Goal: Task Accomplishment & Management: Use online tool/utility

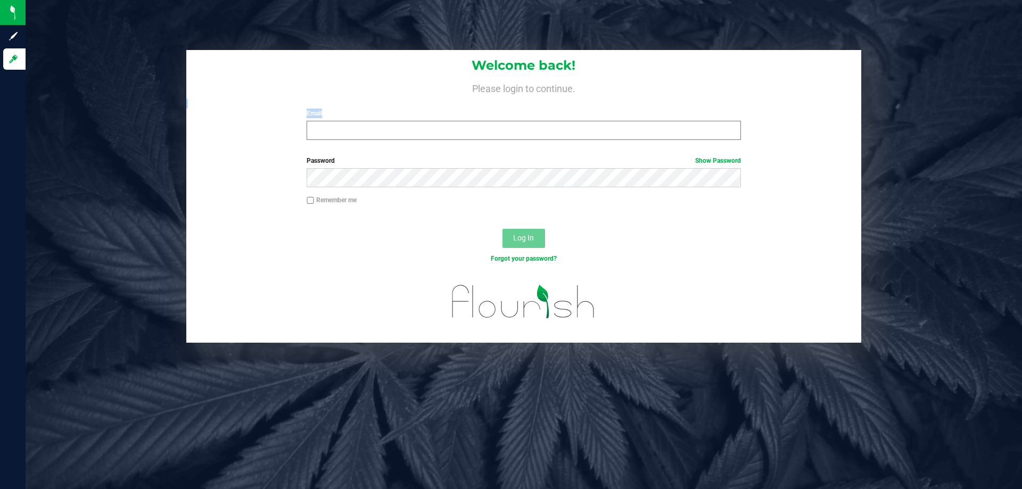
click at [464, 138] on div "Welcome back! Please login to continue. Email Required Please format your email…" at bounding box center [523, 99] width 675 height 99
click at [462, 135] on input "Email" at bounding box center [524, 130] width 434 height 19
type input "[EMAIL_ADDRESS][DOMAIN_NAME]"
click at [503, 229] on button "Log In" at bounding box center [524, 238] width 43 height 19
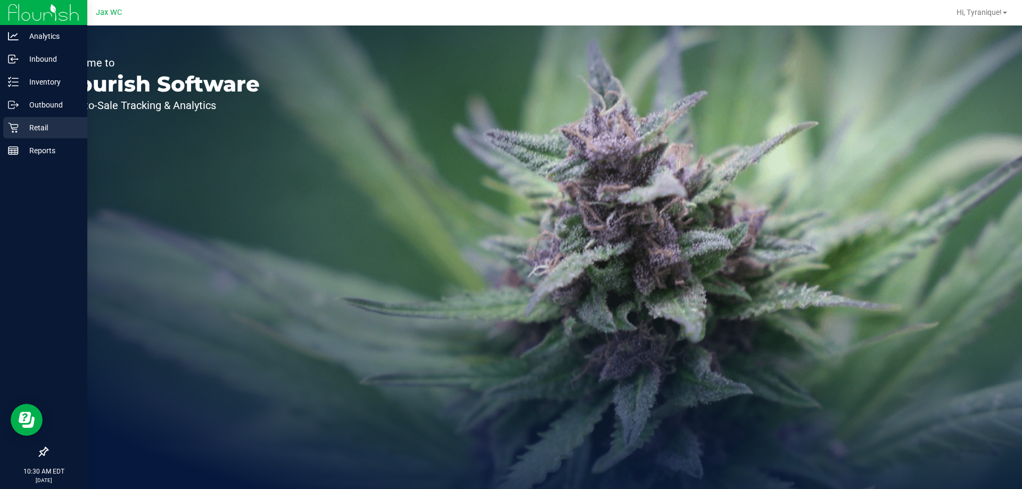
click at [30, 120] on div "Retail" at bounding box center [45, 127] width 84 height 21
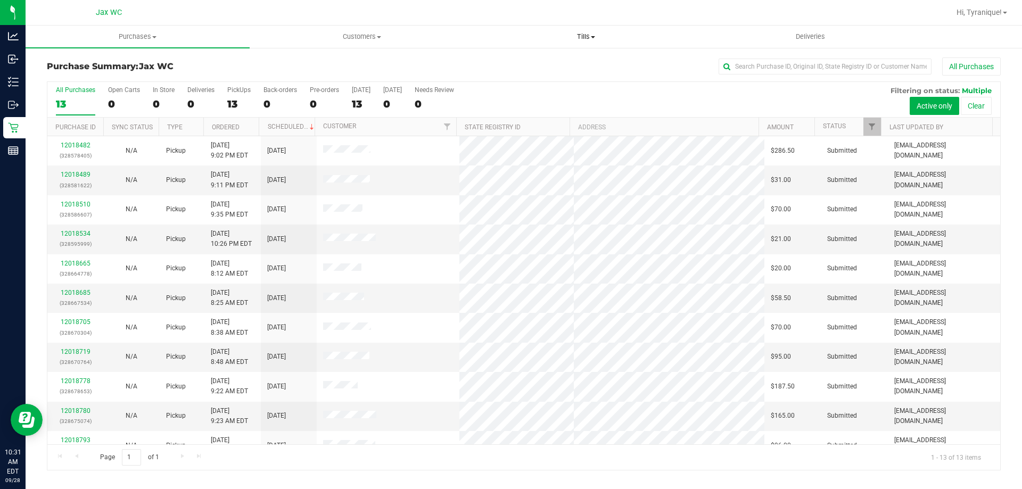
click at [580, 39] on span "Tills" at bounding box center [585, 37] width 223 height 10
click at [569, 63] on li "Manage tills" at bounding box center [586, 64] width 224 height 13
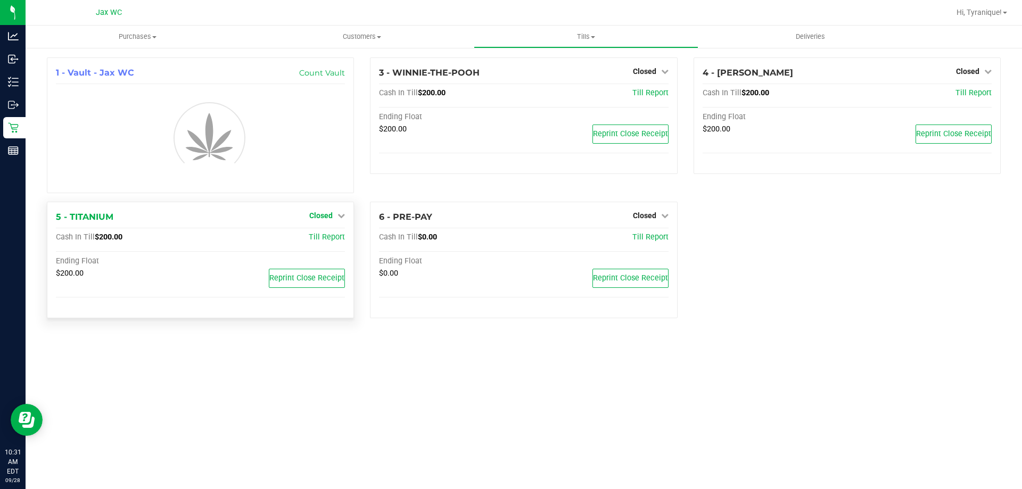
click at [333, 216] on link "Closed" at bounding box center [327, 215] width 36 height 9
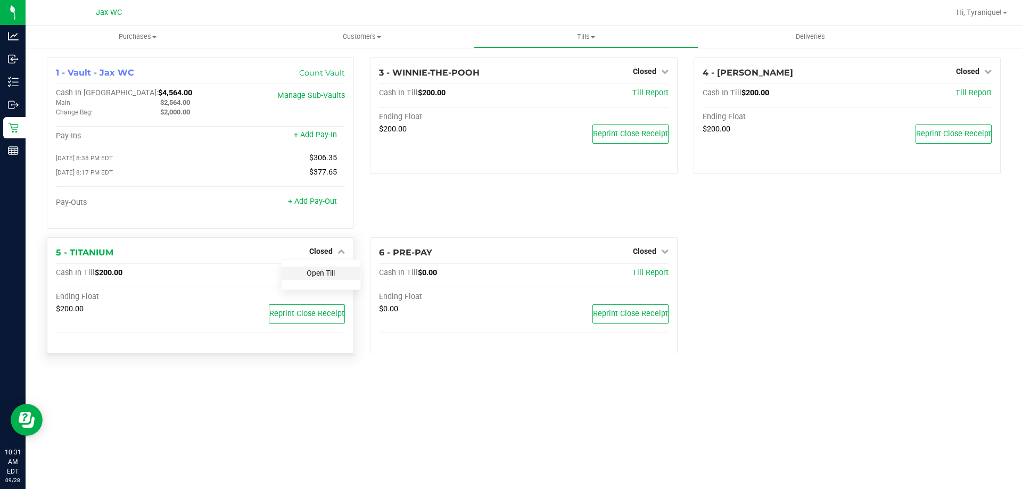
click at [333, 273] on link "Open Till" at bounding box center [321, 273] width 28 height 9
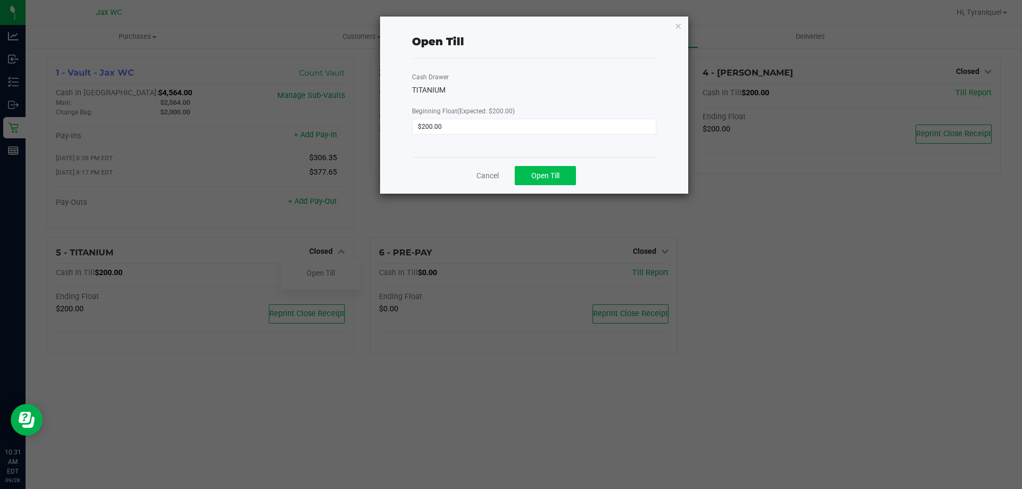
drag, startPoint x: 575, startPoint y: 168, endPoint x: 573, endPoint y: 173, distance: 5.7
click at [575, 169] on div "Cancel Open Till" at bounding box center [534, 175] width 244 height 37
click at [568, 176] on button "Open Till" at bounding box center [545, 175] width 61 height 19
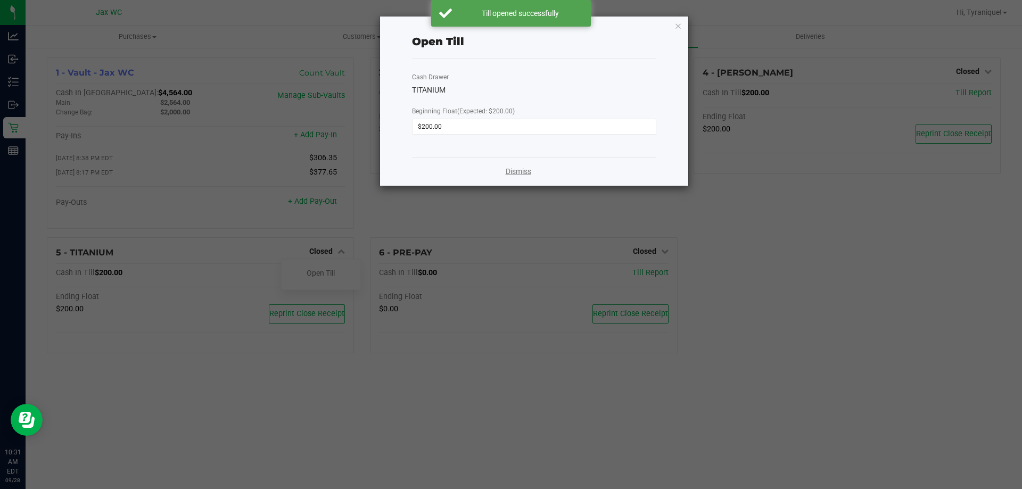
click at [527, 170] on link "Dismiss" at bounding box center [519, 171] width 26 height 11
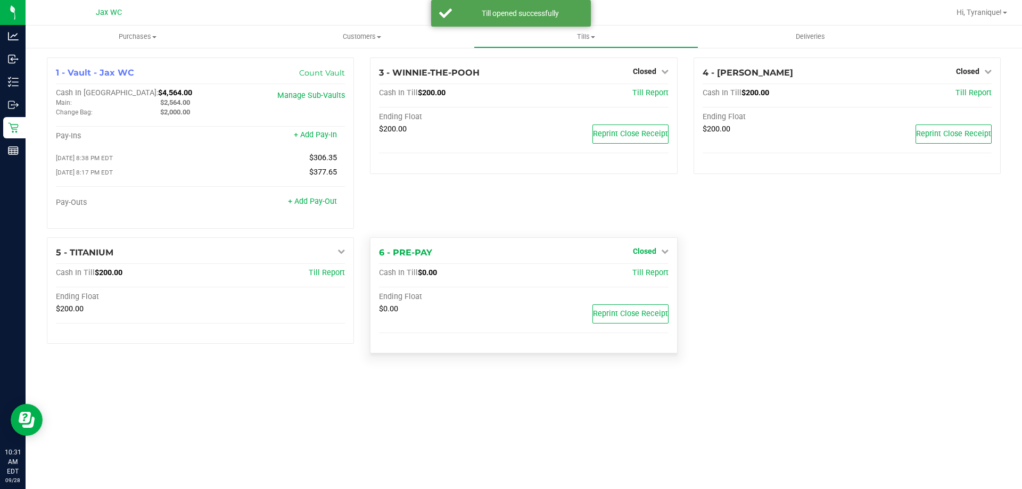
click at [645, 253] on span "Closed" at bounding box center [644, 251] width 23 height 9
click at [647, 277] on link "Open Till" at bounding box center [645, 273] width 28 height 9
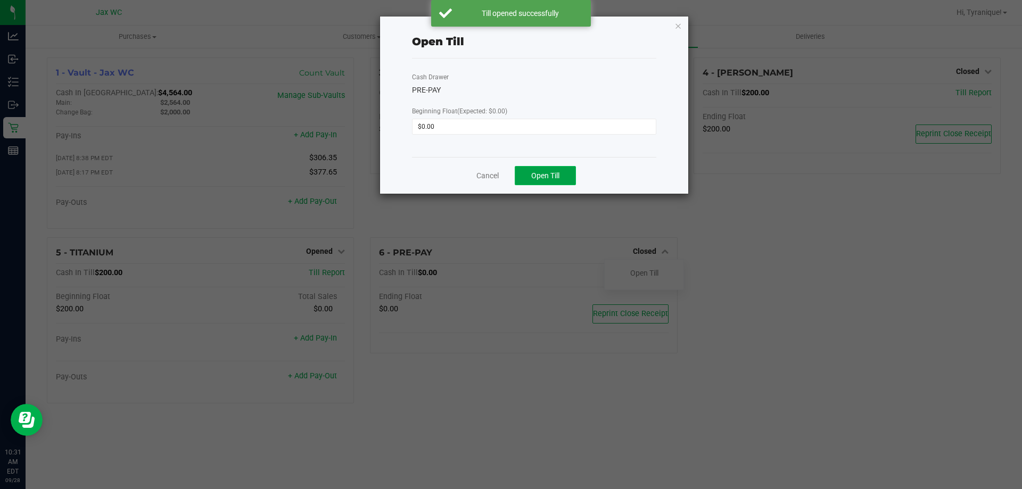
click at [566, 183] on button "Open Till" at bounding box center [545, 175] width 61 height 19
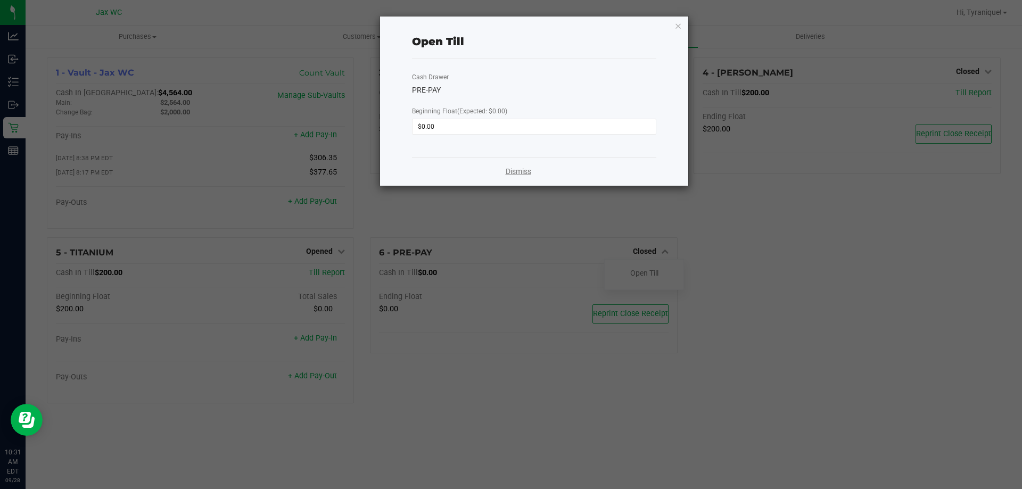
click at [516, 173] on link "Dismiss" at bounding box center [519, 171] width 26 height 11
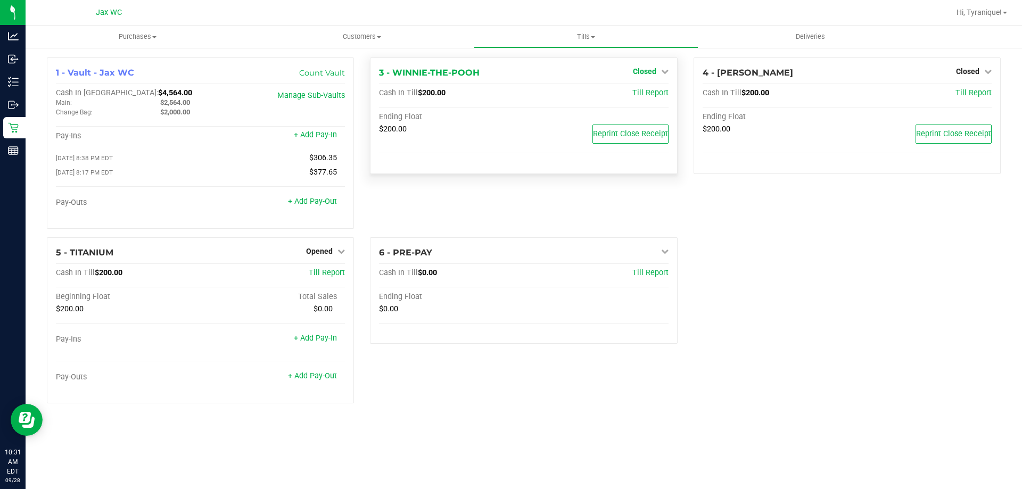
click at [652, 69] on span "Closed" at bounding box center [644, 71] width 23 height 9
click at [643, 96] on link "Open Till" at bounding box center [645, 93] width 28 height 9
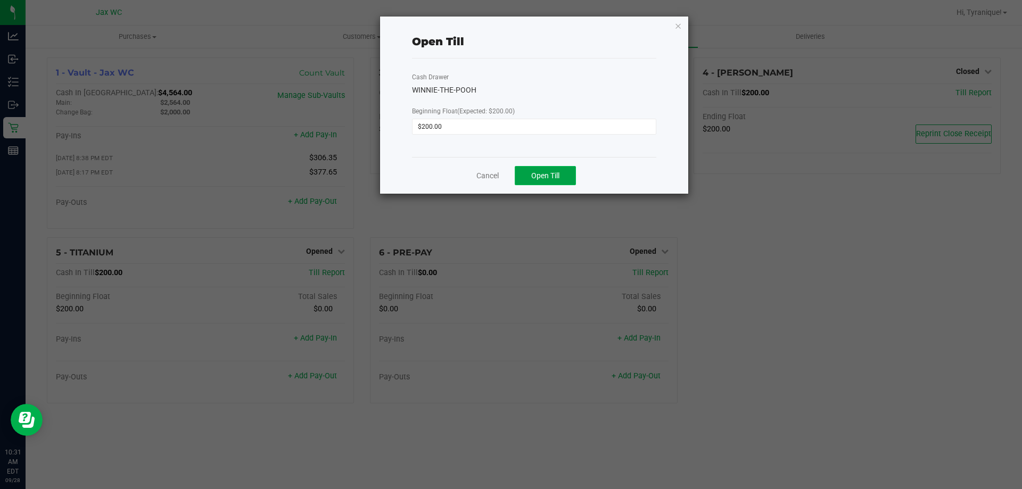
click at [529, 176] on button "Open Till" at bounding box center [545, 175] width 61 height 19
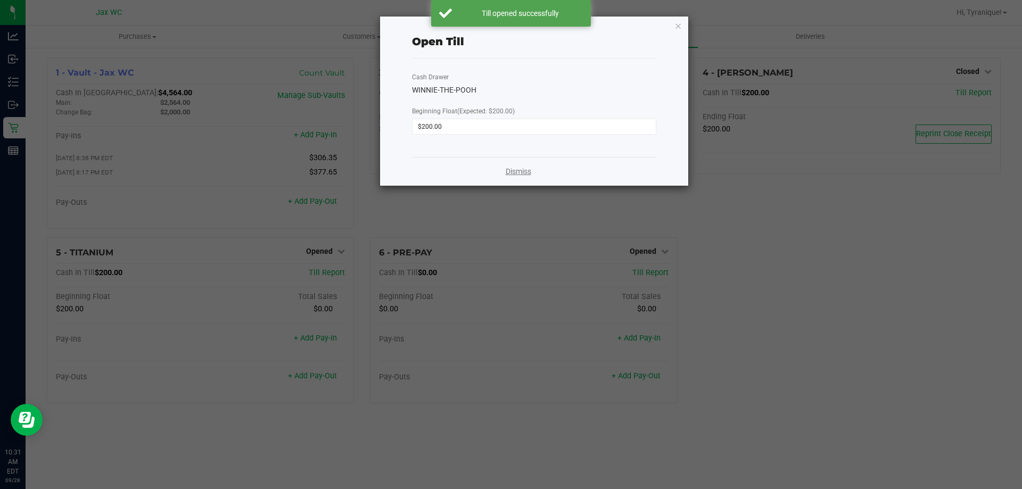
click at [520, 169] on link "Dismiss" at bounding box center [519, 171] width 26 height 11
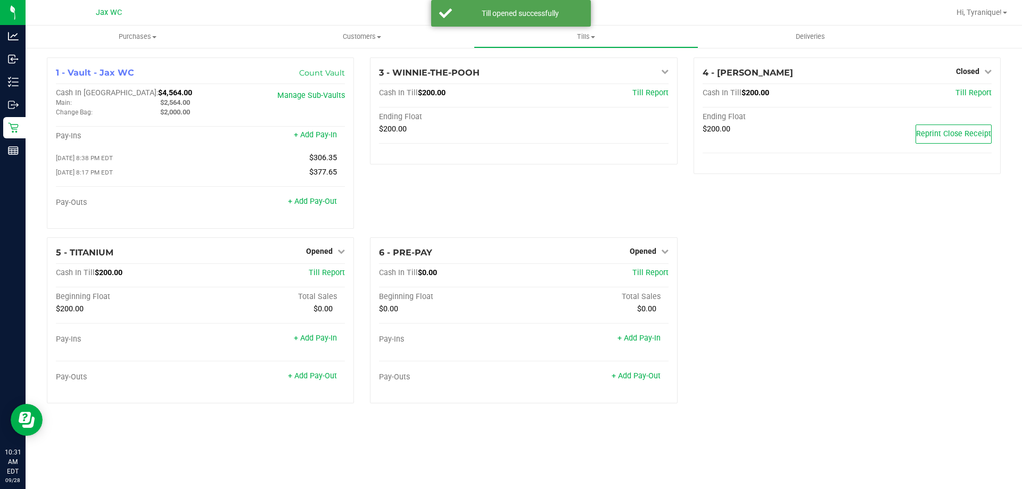
click at [496, 188] on div "3 - WINNIE-THE-POOH Open Till Cash In Till $200.00 Till Report Ending Float $20…" at bounding box center [523, 148] width 323 height 180
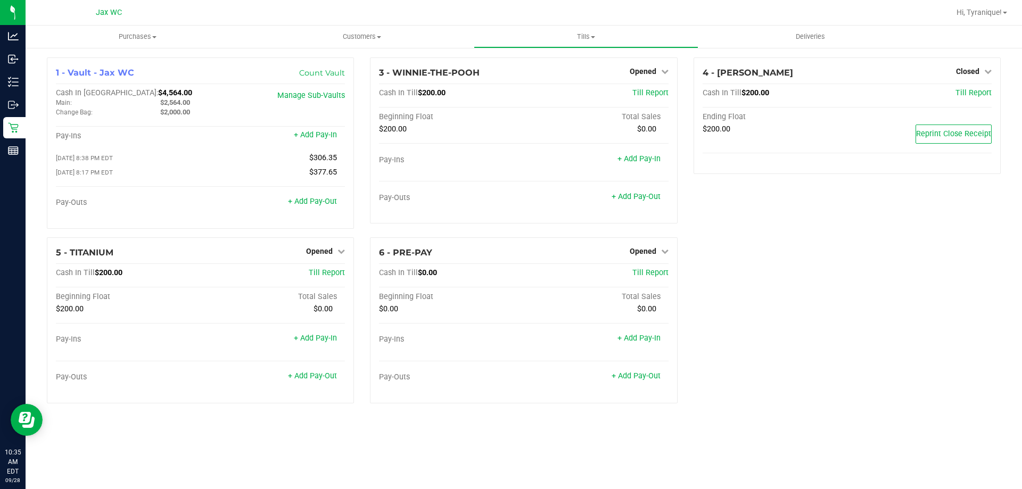
click at [588, 447] on div "Purchases Summary of purchases Fulfillment All purchases Customers All customer…" at bounding box center [524, 258] width 997 height 464
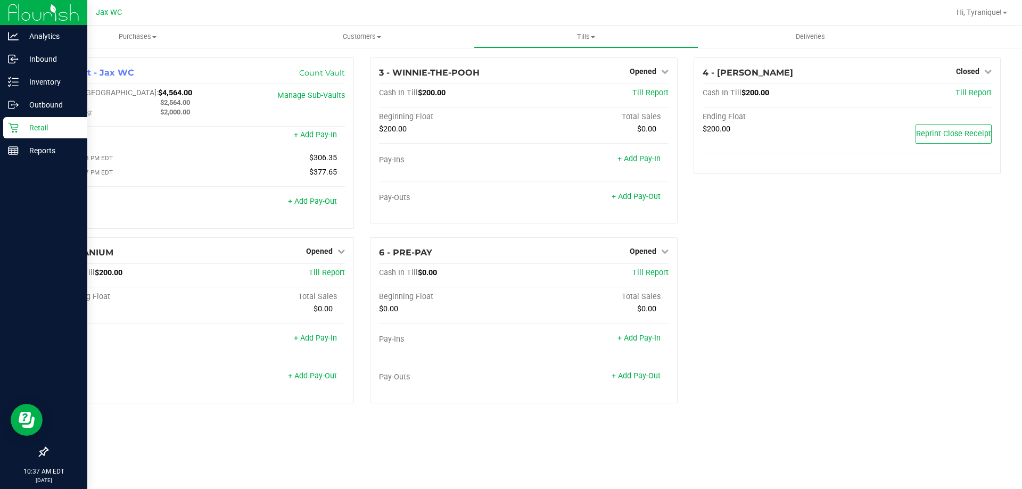
click at [36, 122] on p "Retail" at bounding box center [51, 127] width 64 height 13
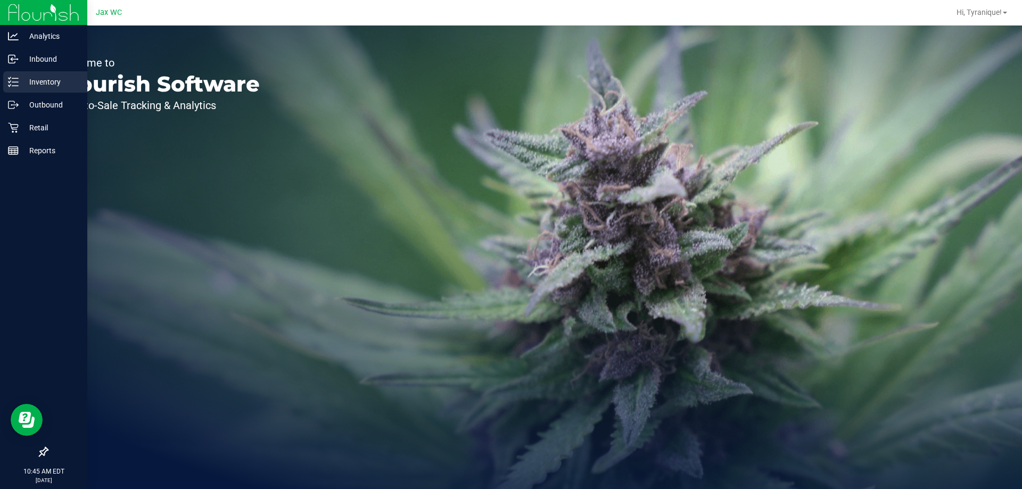
click at [4, 85] on div "Inventory" at bounding box center [45, 81] width 84 height 21
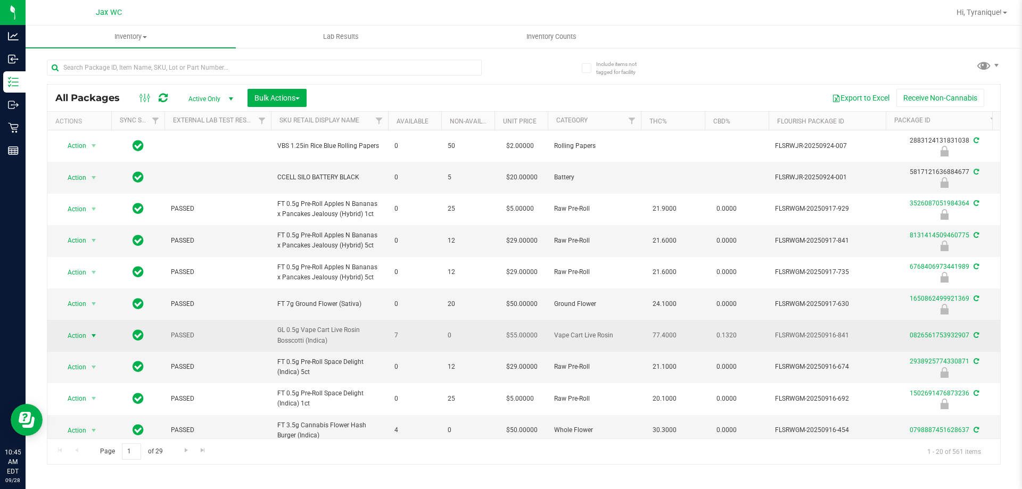
click at [85, 338] on span "Action" at bounding box center [72, 336] width 29 height 15
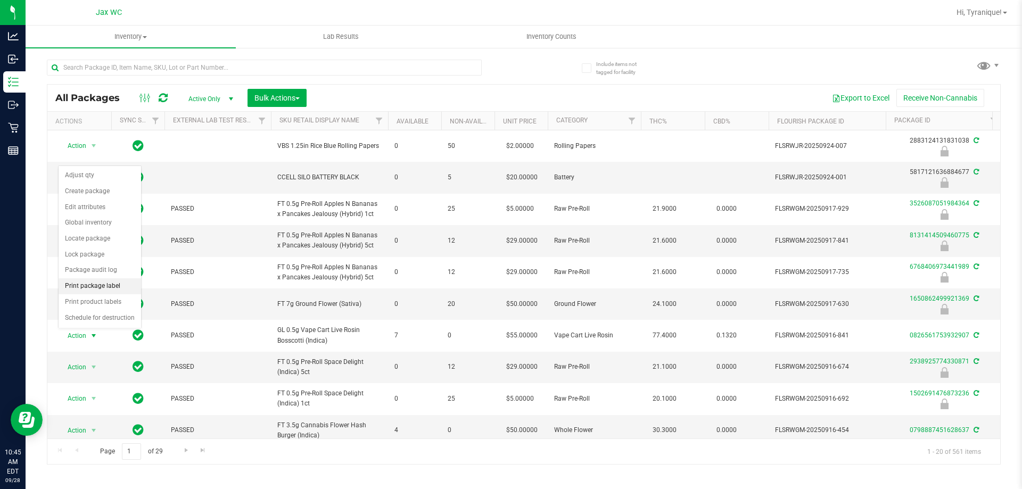
click at [85, 288] on li "Print package label" at bounding box center [100, 287] width 83 height 16
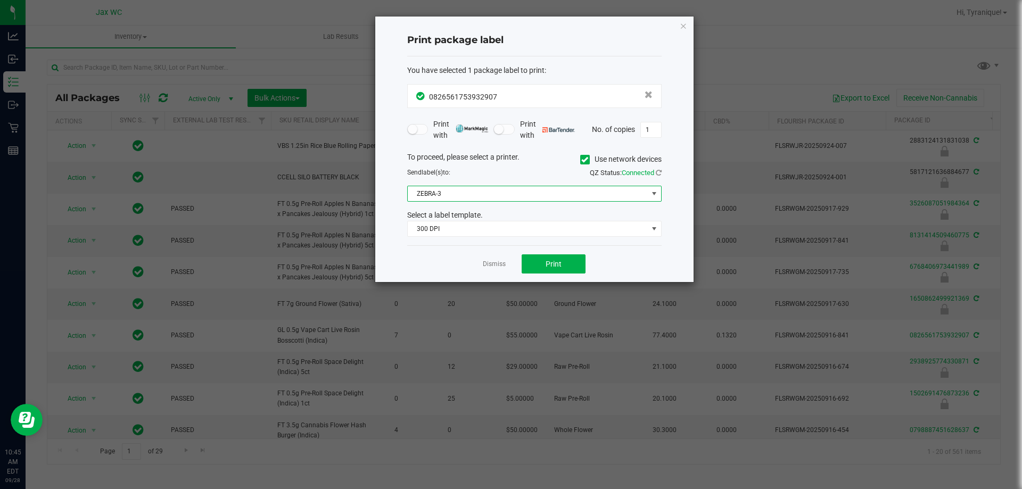
click at [464, 195] on span "ZEBRA-3" at bounding box center [528, 193] width 240 height 15
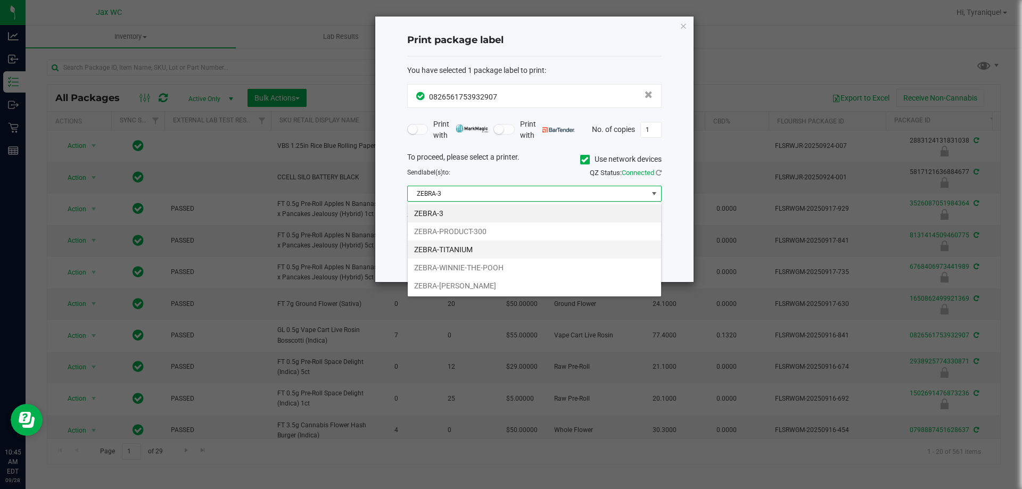
scroll to position [16, 255]
click at [471, 280] on li "ZEBRA-YOHANNA-LOGAN" at bounding box center [534, 286] width 253 height 18
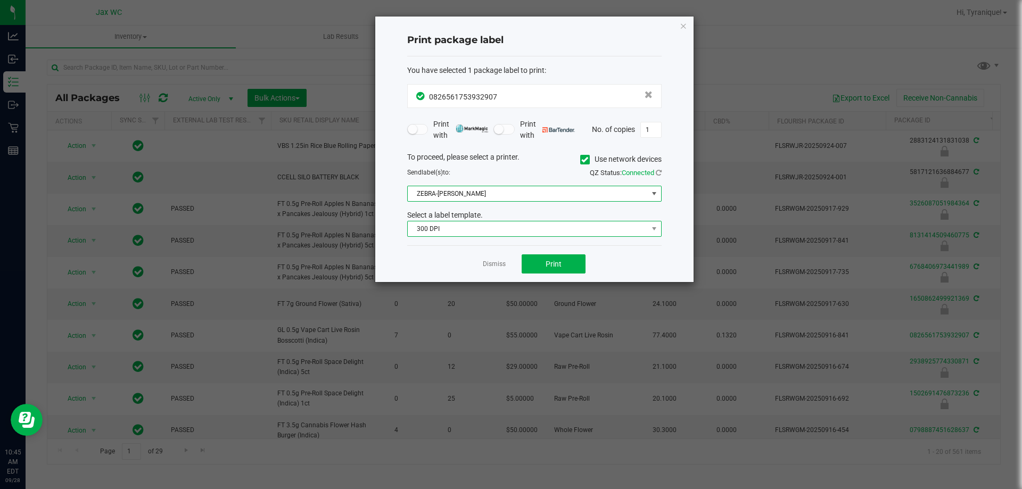
click at [470, 235] on span "300 DPI" at bounding box center [528, 229] width 240 height 15
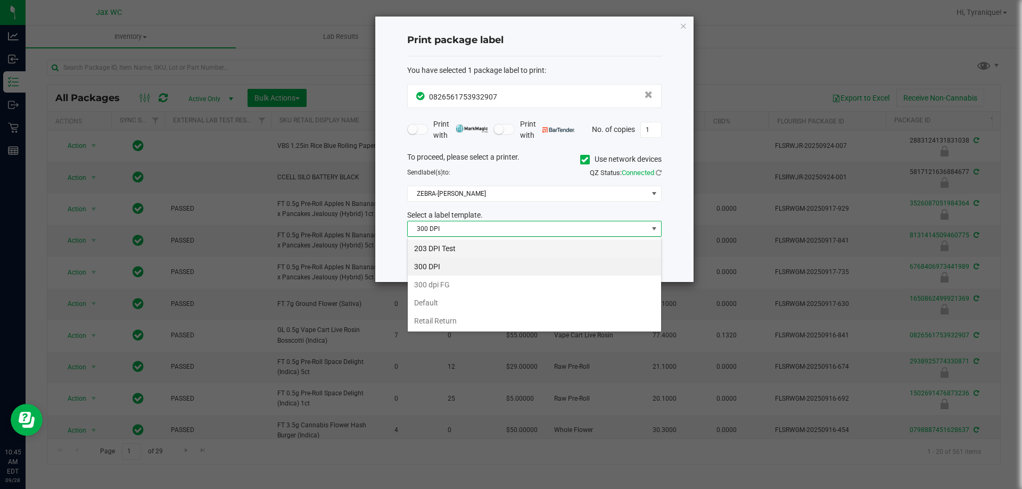
click at [467, 252] on li "203 DPI Test" at bounding box center [534, 249] width 253 height 18
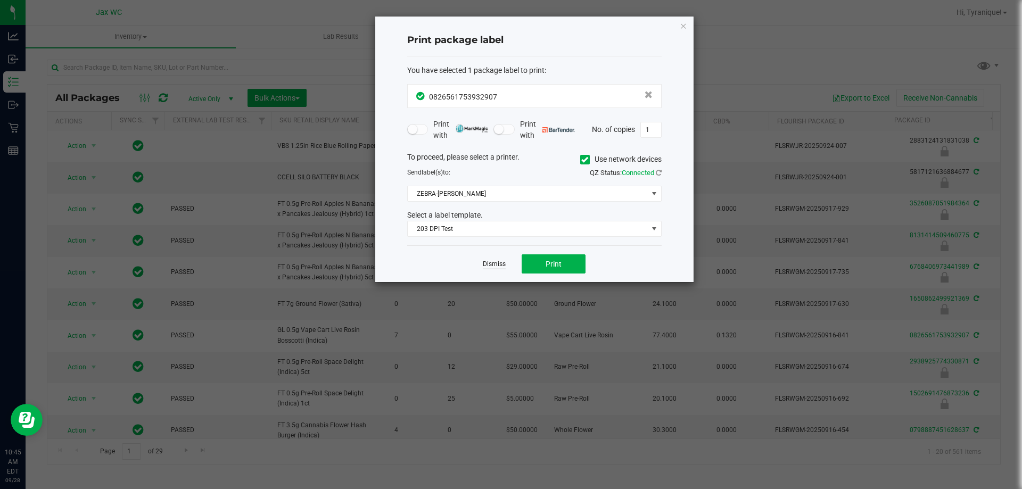
click at [491, 266] on link "Dismiss" at bounding box center [494, 264] width 23 height 9
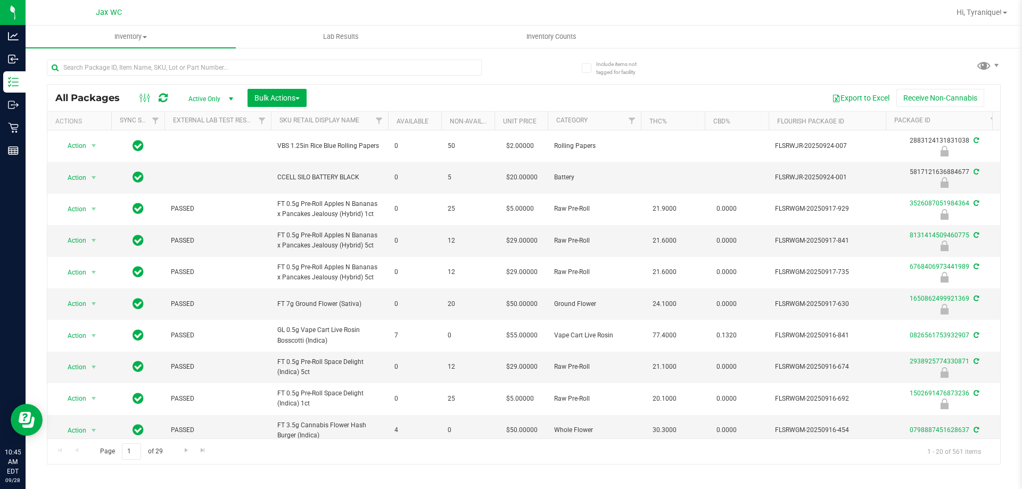
click at [399, 78] on div at bounding box center [264, 72] width 435 height 24
click at [389, 66] on input "text" at bounding box center [264, 68] width 435 height 16
type input "9147885438313769"
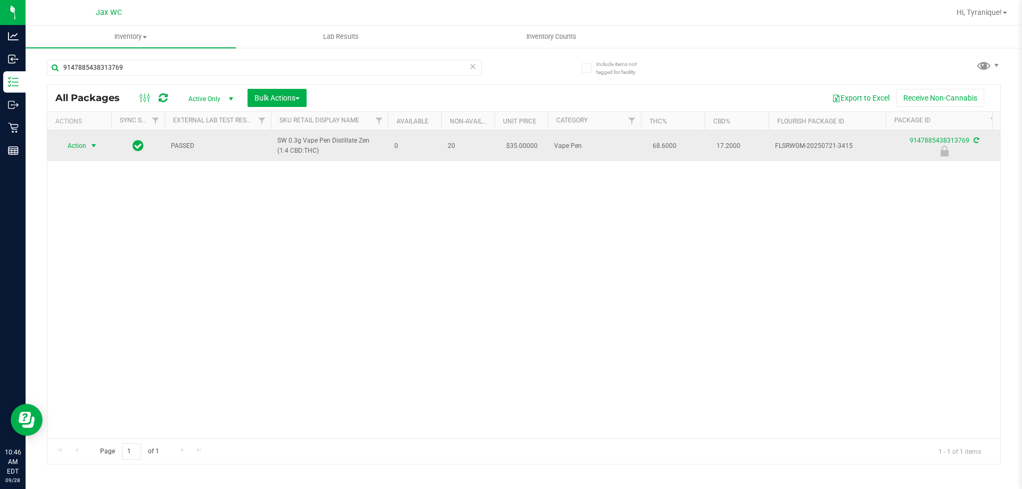
drag, startPoint x: 100, startPoint y: 144, endPoint x: 93, endPoint y: 144, distance: 7.5
click at [97, 144] on div "Action Action Edit attributes Global inventory Locate package Package audit log…" at bounding box center [79, 145] width 51 height 15
click at [91, 144] on span "select" at bounding box center [93, 146] width 9 height 9
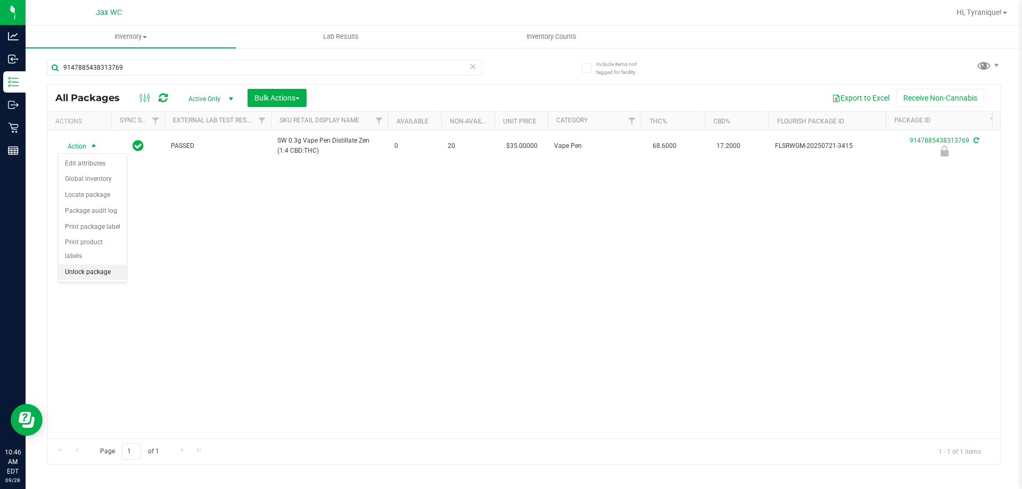
click at [112, 265] on li "Unlock package" at bounding box center [93, 273] width 68 height 16
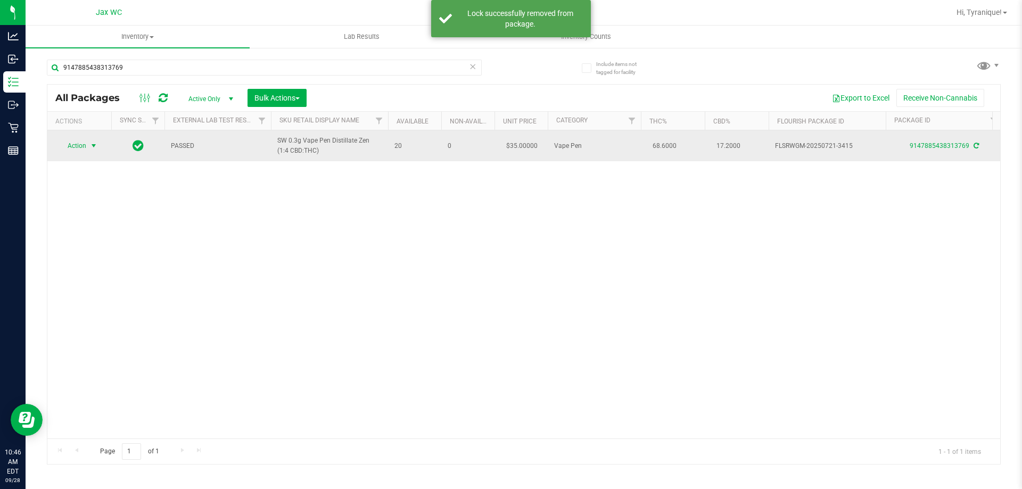
click at [67, 151] on span "Action" at bounding box center [72, 145] width 29 height 15
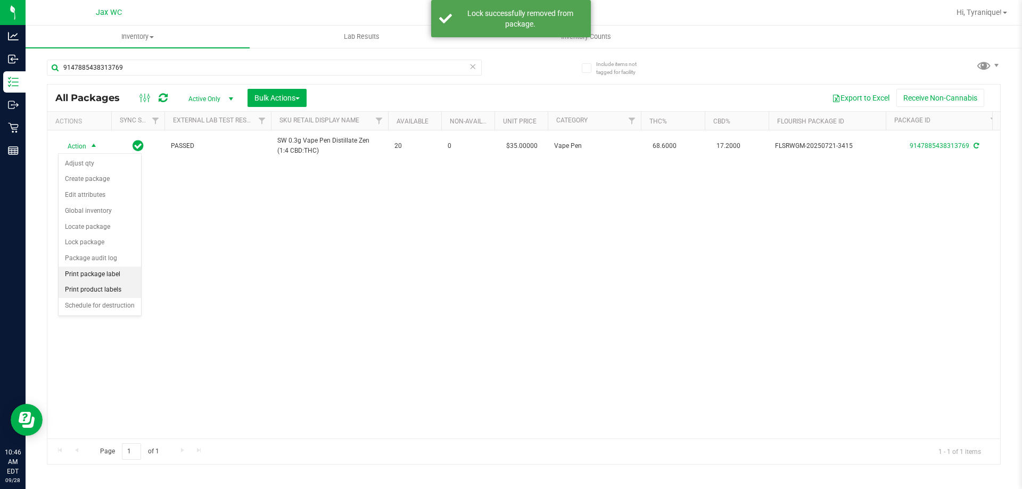
click at [107, 273] on li "Print package label" at bounding box center [100, 275] width 83 height 16
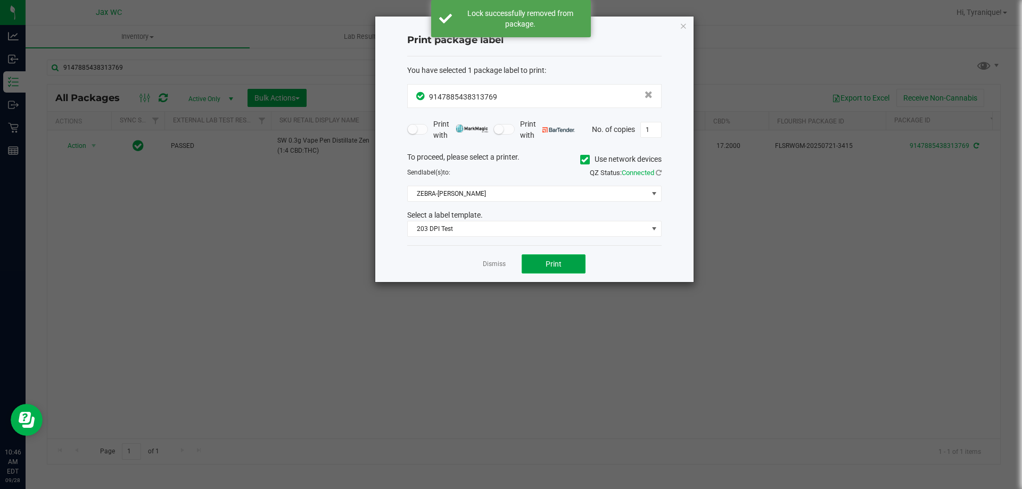
click at [526, 273] on button "Print" at bounding box center [554, 264] width 64 height 19
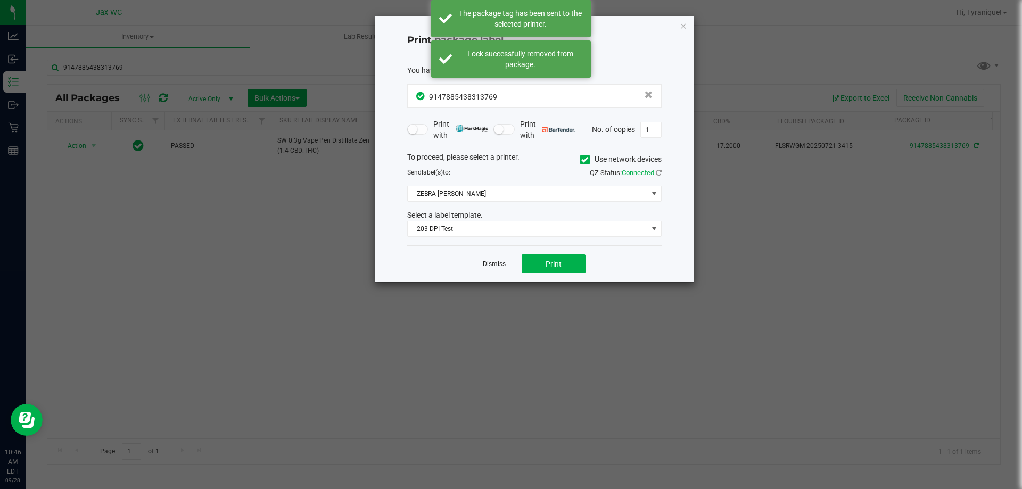
click at [490, 265] on link "Dismiss" at bounding box center [494, 264] width 23 height 9
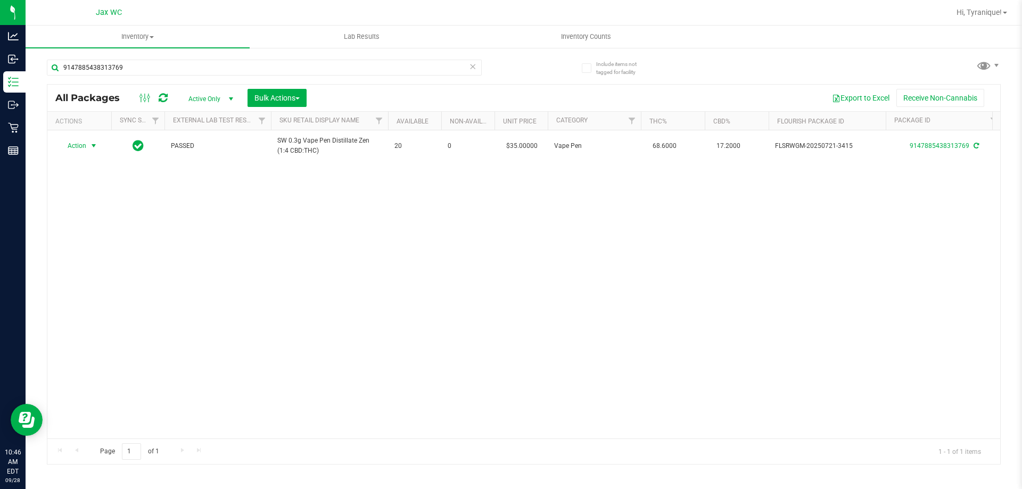
click at [293, 59] on div "9147885438313769" at bounding box center [285, 67] width 477 height 34
click at [294, 67] on input "9147885438313769" at bounding box center [264, 68] width 435 height 16
type input "4991100389199094"
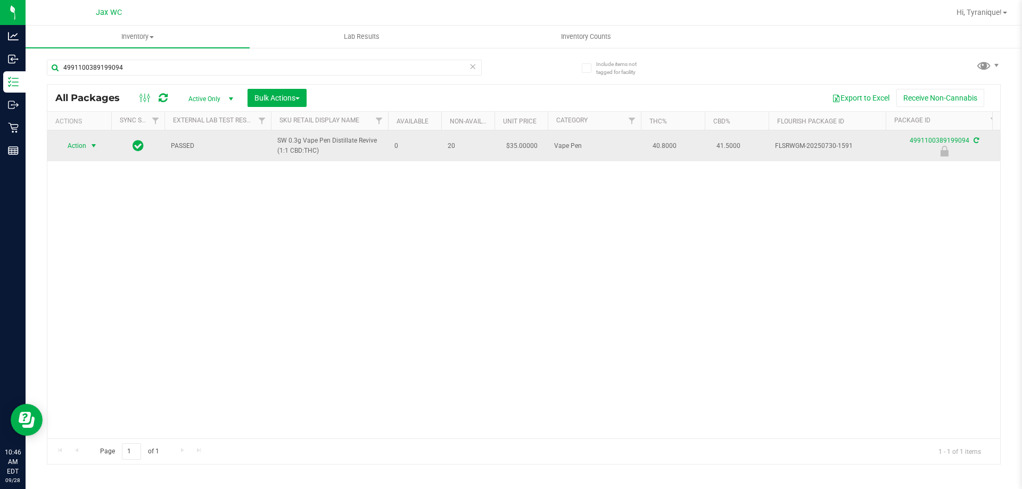
click at [96, 146] on span "select" at bounding box center [93, 146] width 9 height 9
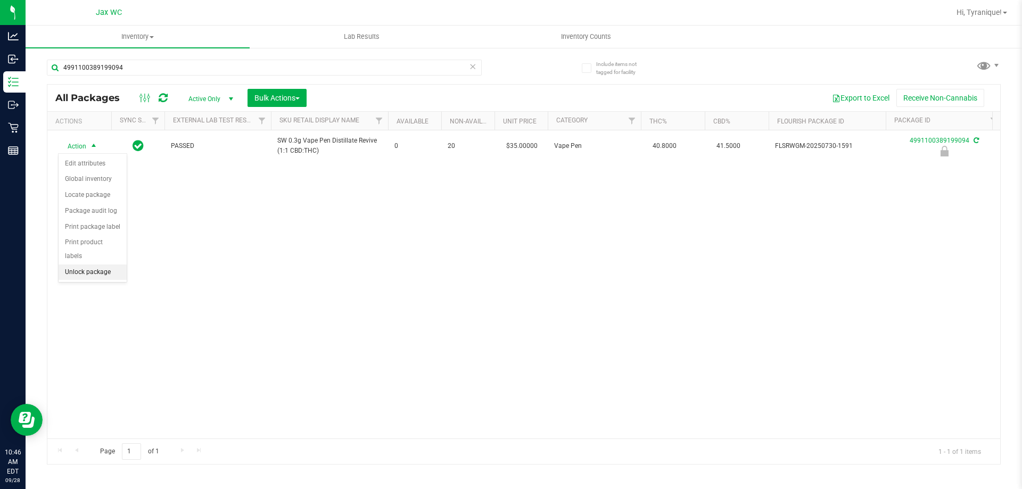
click at [105, 265] on li "Unlock package" at bounding box center [93, 273] width 68 height 16
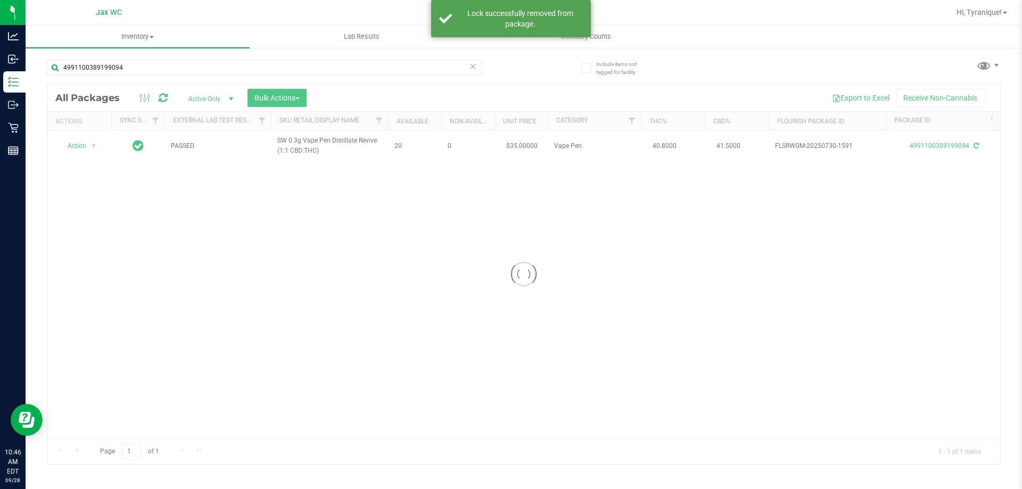
click at [72, 145] on div at bounding box center [523, 275] width 953 height 380
click at [72, 145] on span "Action" at bounding box center [72, 145] width 29 height 15
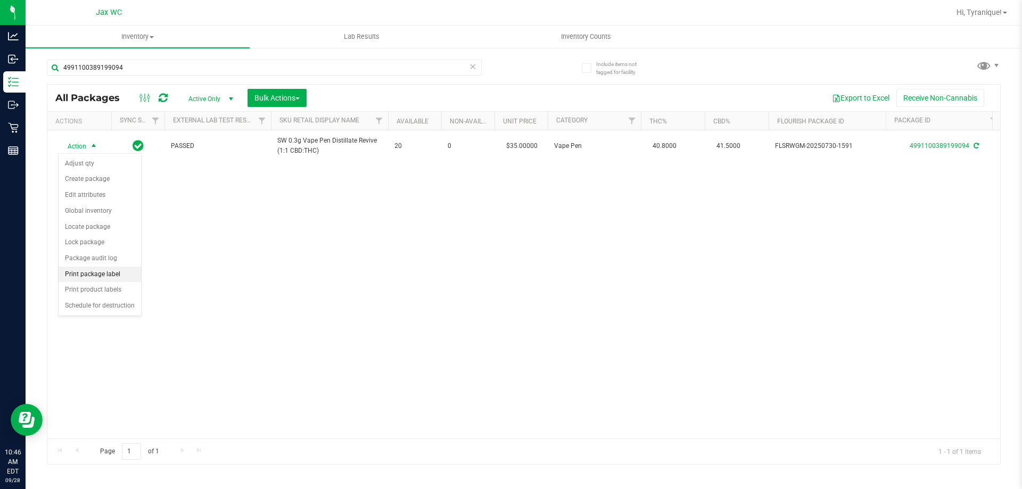
click at [115, 280] on li "Print package label" at bounding box center [100, 275] width 83 height 16
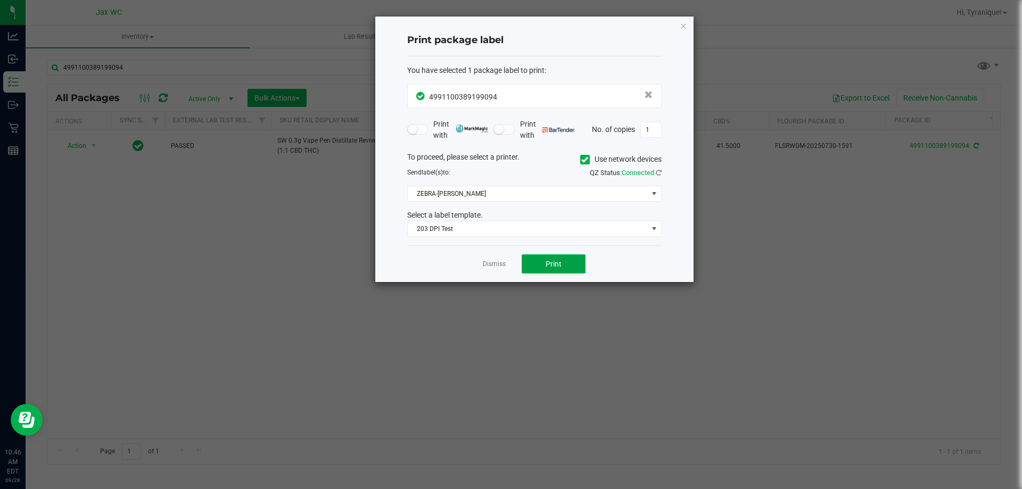
click at [557, 263] on span "Print" at bounding box center [554, 264] width 16 height 9
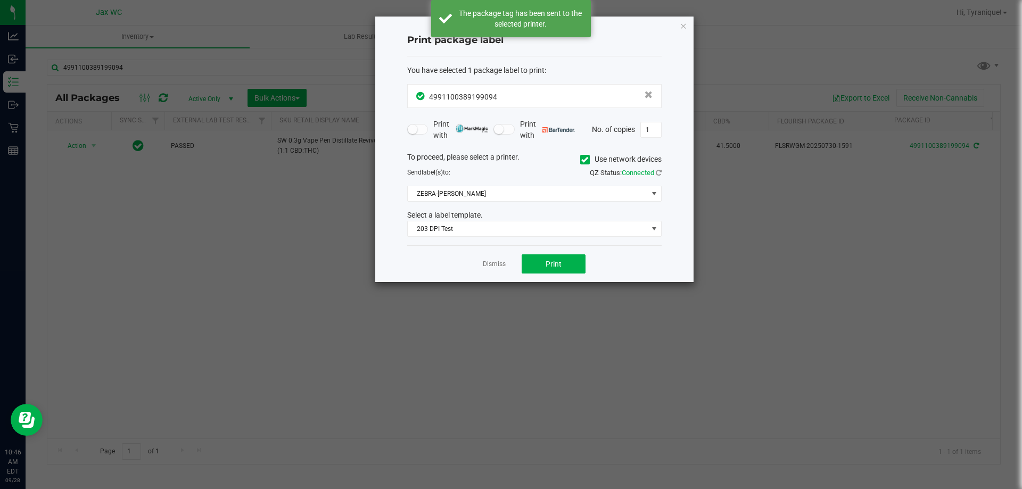
drag, startPoint x: 497, startPoint y: 263, endPoint x: 496, endPoint y: 270, distance: 7.5
click at [496, 264] on link "Dismiss" at bounding box center [494, 264] width 23 height 9
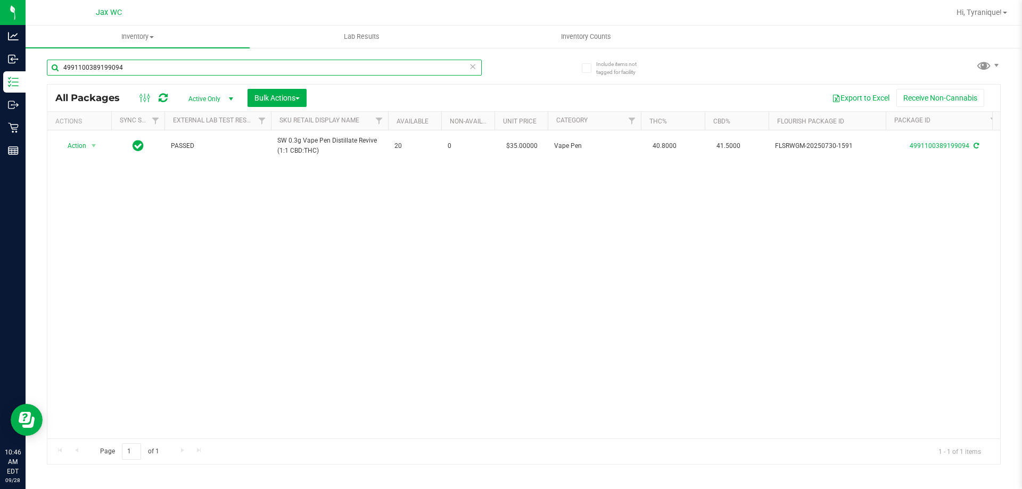
click at [383, 60] on input "4991100389199094" at bounding box center [264, 68] width 435 height 16
click at [382, 67] on input "4991100389199094" at bounding box center [264, 68] width 435 height 16
type input "4898531689612214"
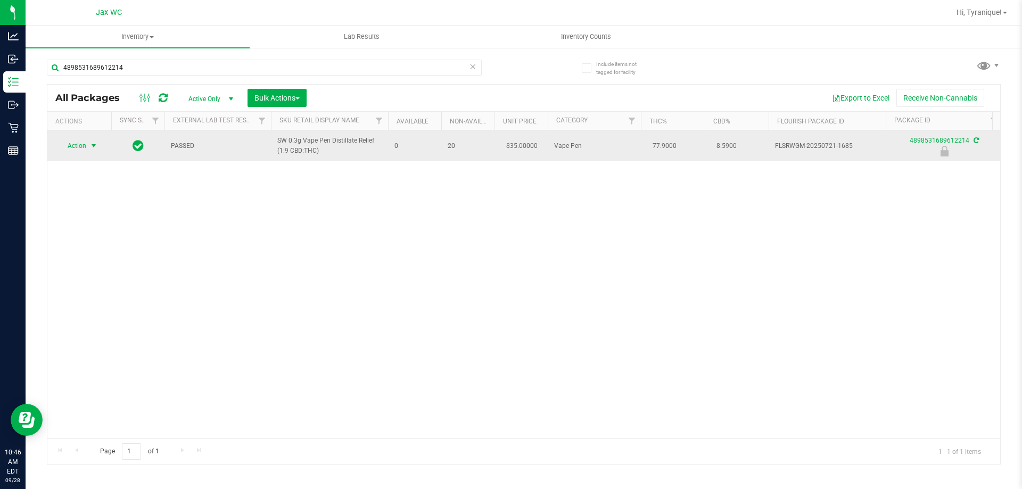
click at [91, 144] on span "select" at bounding box center [93, 146] width 9 height 9
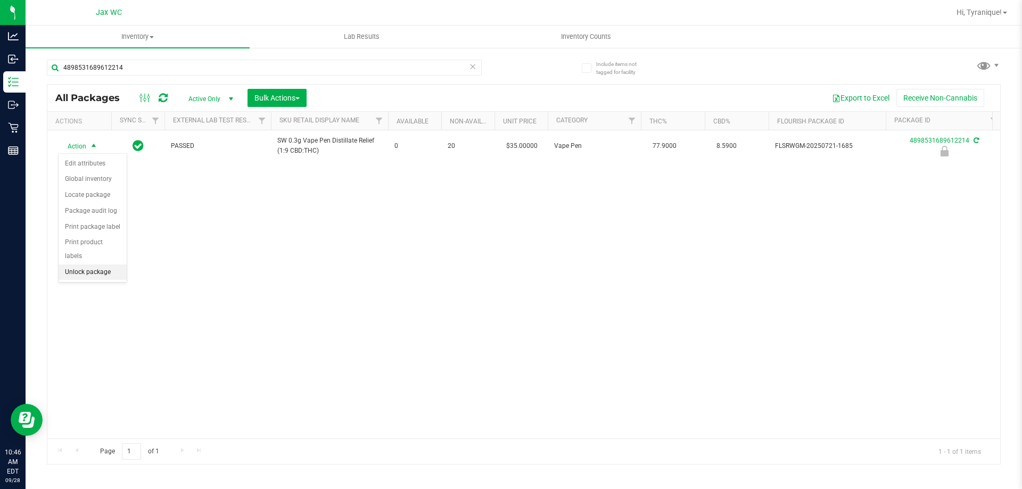
click at [104, 265] on li "Unlock package" at bounding box center [93, 273] width 68 height 16
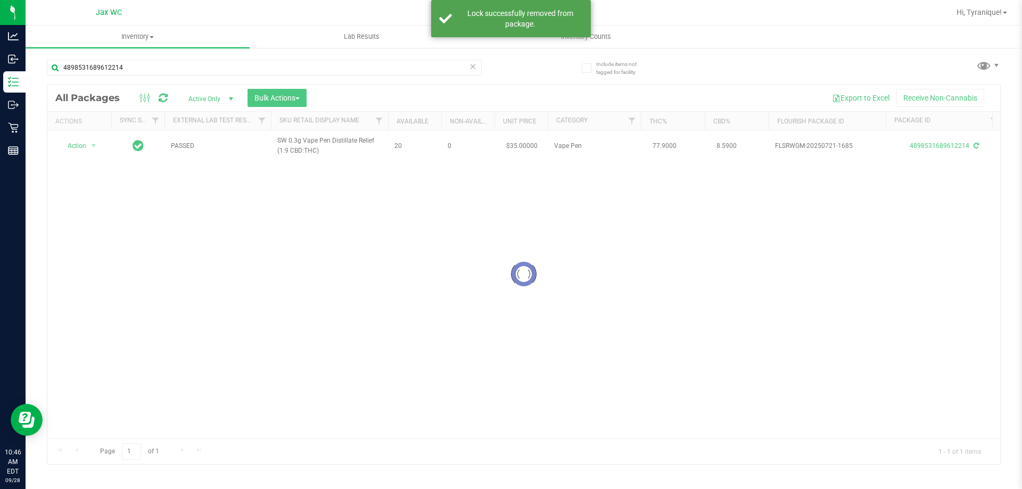
click at [76, 145] on div at bounding box center [523, 275] width 953 height 380
click at [76, 145] on span "Action" at bounding box center [72, 145] width 29 height 15
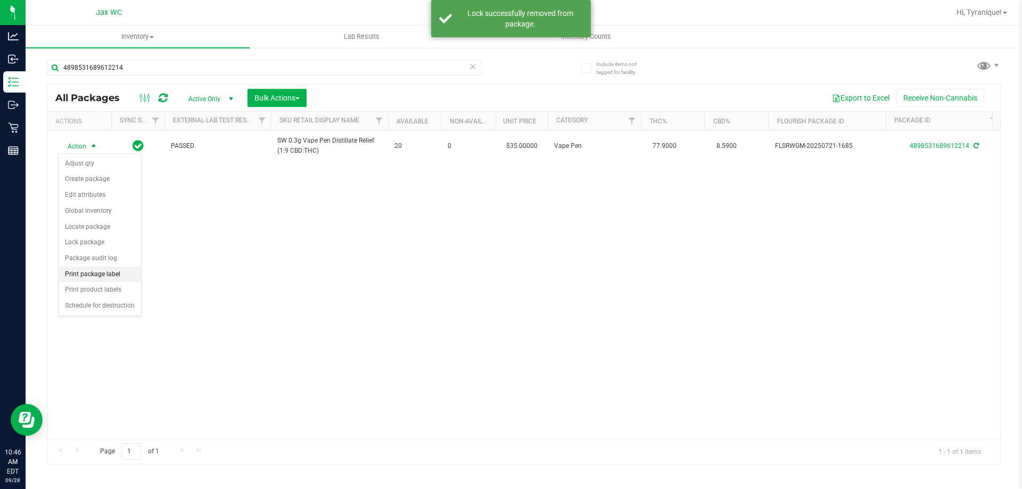
click at [93, 274] on li "Print package label" at bounding box center [100, 275] width 83 height 16
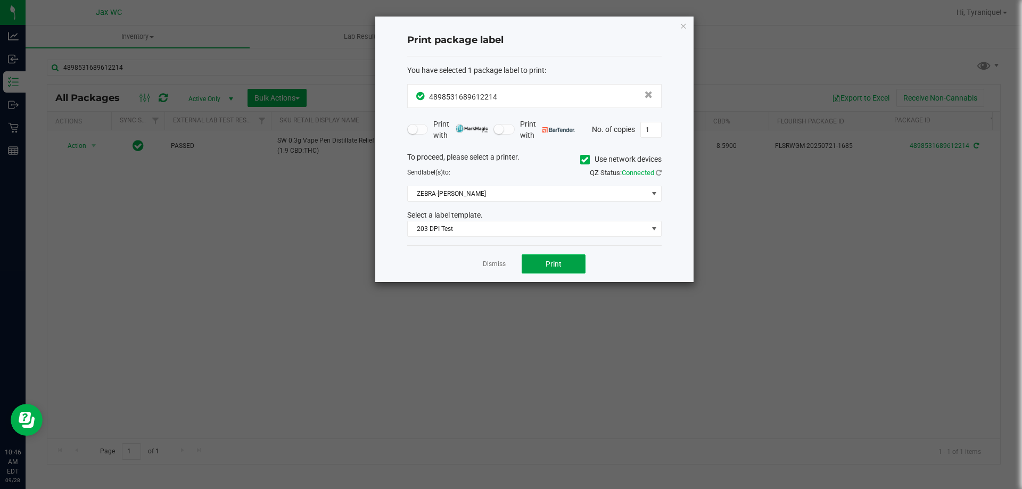
click at [533, 264] on button "Print" at bounding box center [554, 264] width 64 height 19
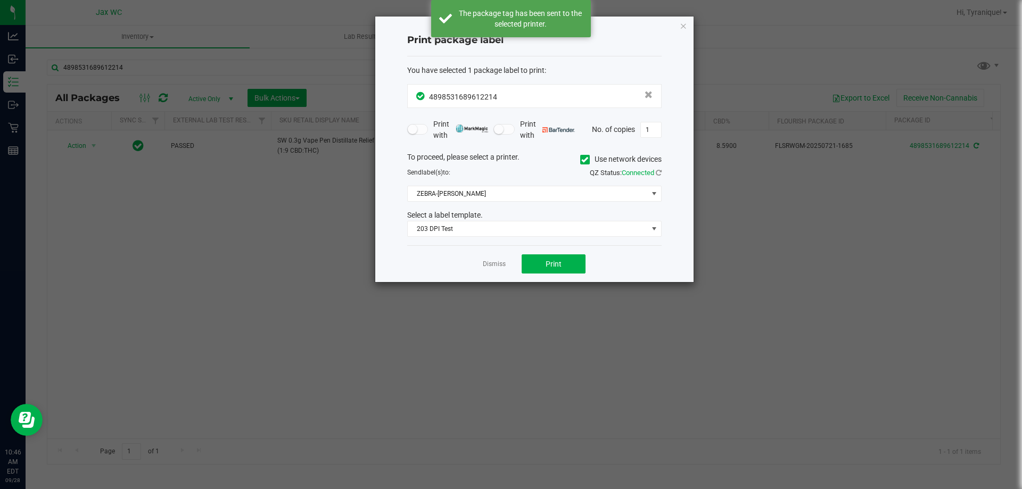
click at [498, 261] on link "Dismiss" at bounding box center [494, 264] width 23 height 9
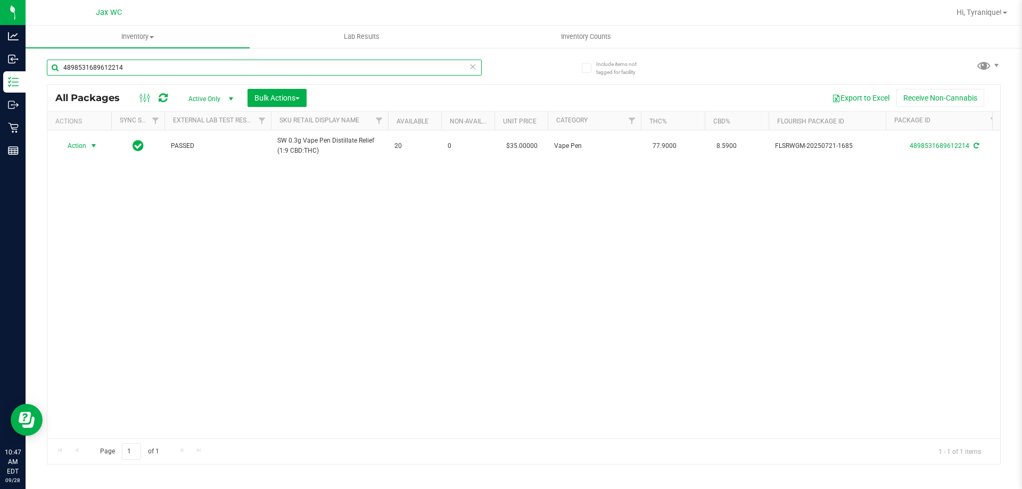
click at [347, 68] on input "4898531689612214" at bounding box center [264, 68] width 435 height 16
type input "9894208288798802"
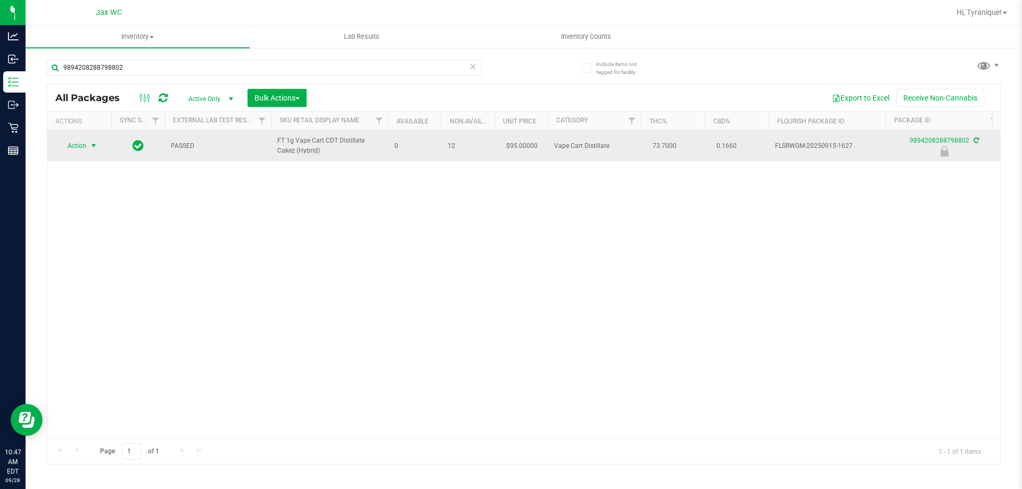
click at [75, 147] on span "Action" at bounding box center [72, 145] width 29 height 15
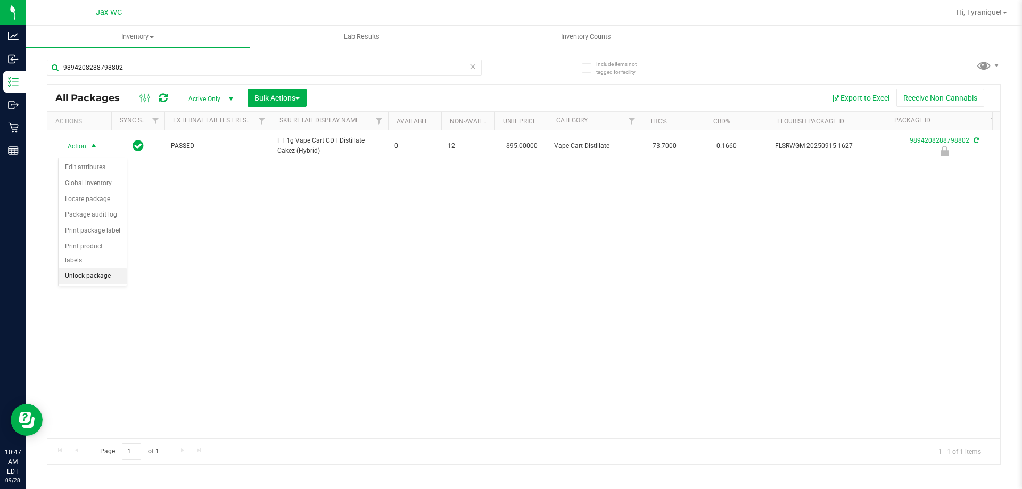
click at [99, 268] on li "Unlock package" at bounding box center [93, 276] width 68 height 16
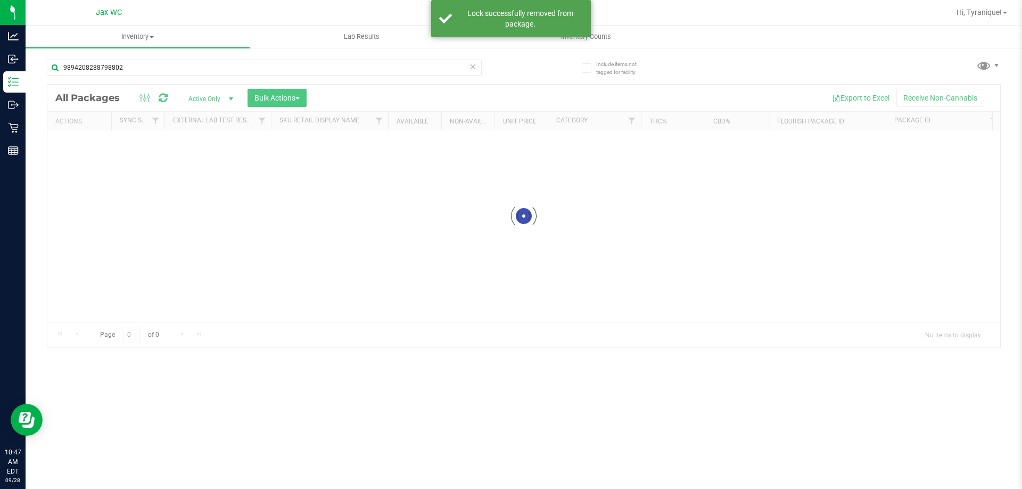
click at [81, 140] on div at bounding box center [523, 216] width 953 height 263
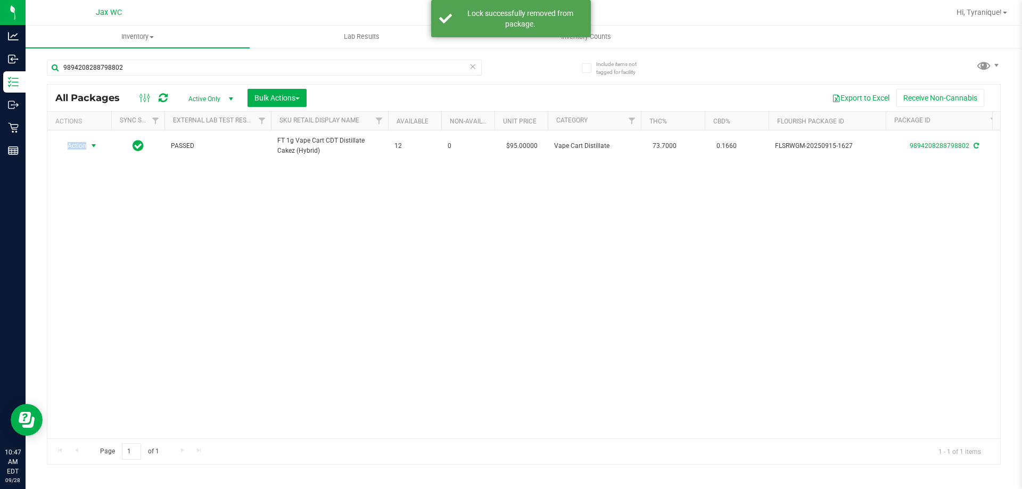
click at [80, 149] on span "Action" at bounding box center [72, 145] width 29 height 15
click at [112, 284] on li "Print package label" at bounding box center [100, 279] width 83 height 16
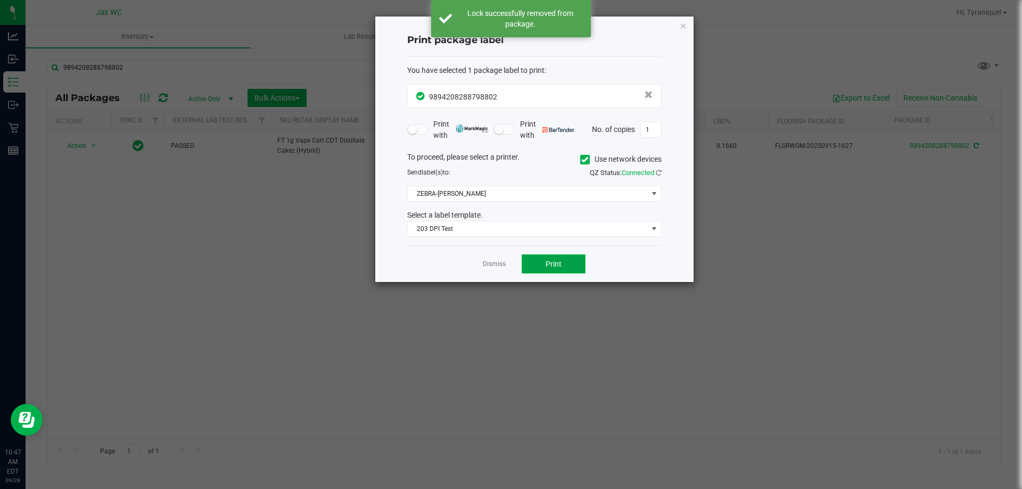
click at [538, 271] on button "Print" at bounding box center [554, 264] width 64 height 19
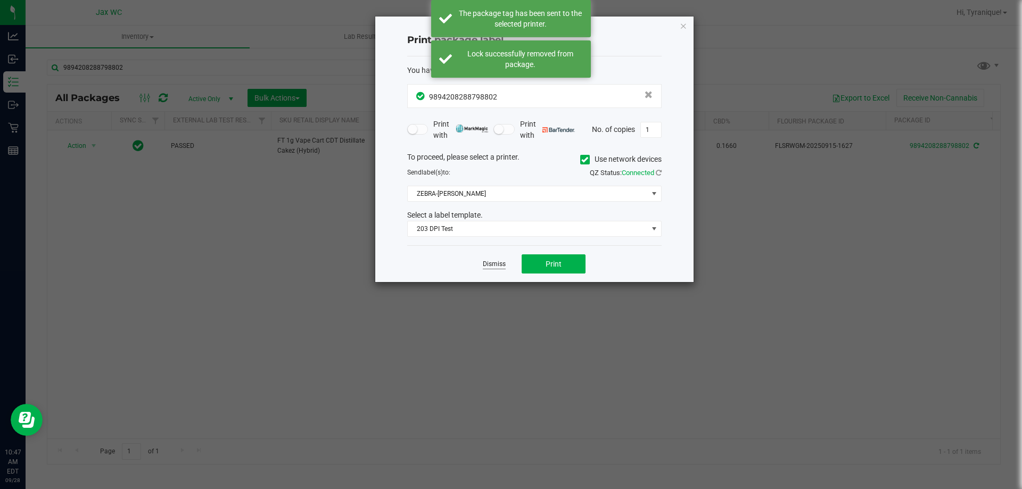
click at [496, 266] on link "Dismiss" at bounding box center [494, 264] width 23 height 9
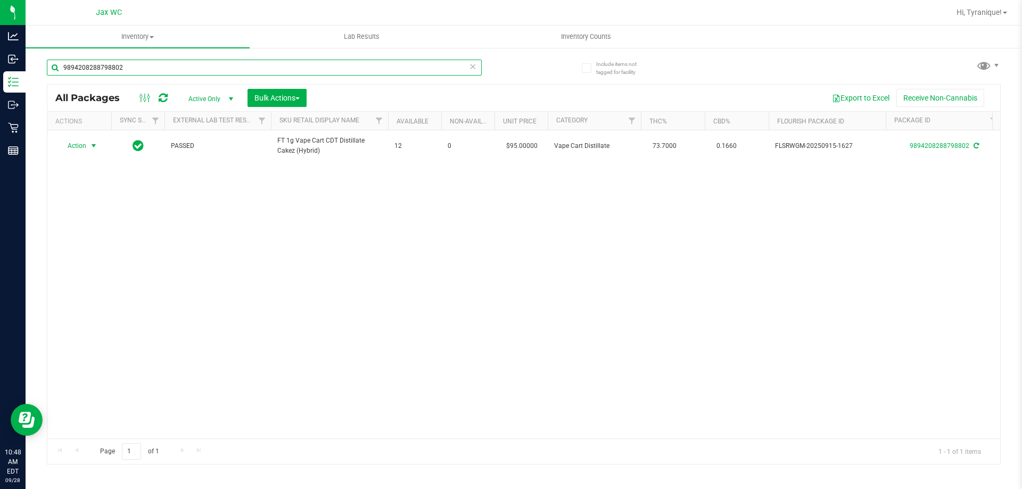
click at [329, 61] on input "9894208288798802" at bounding box center [264, 68] width 435 height 16
type input "6748760370966175"
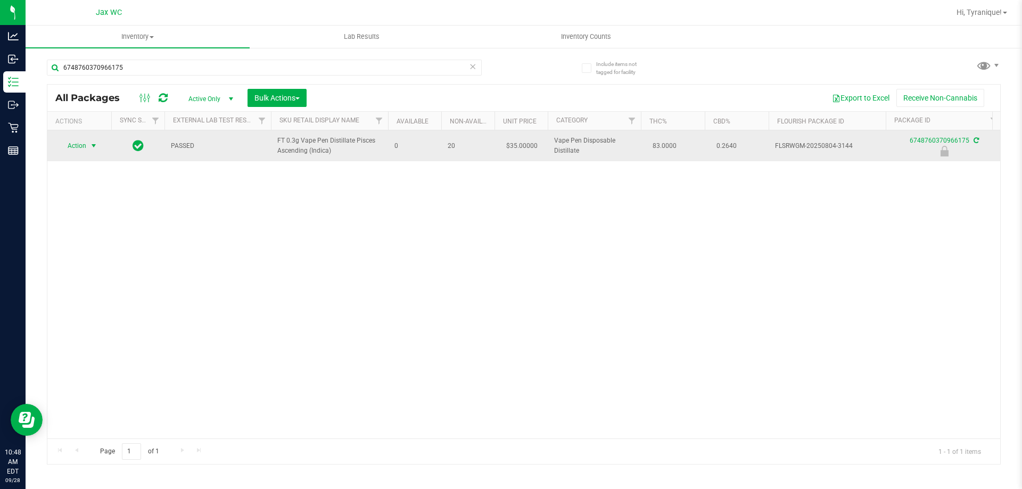
click at [82, 144] on span "Action" at bounding box center [72, 145] width 29 height 15
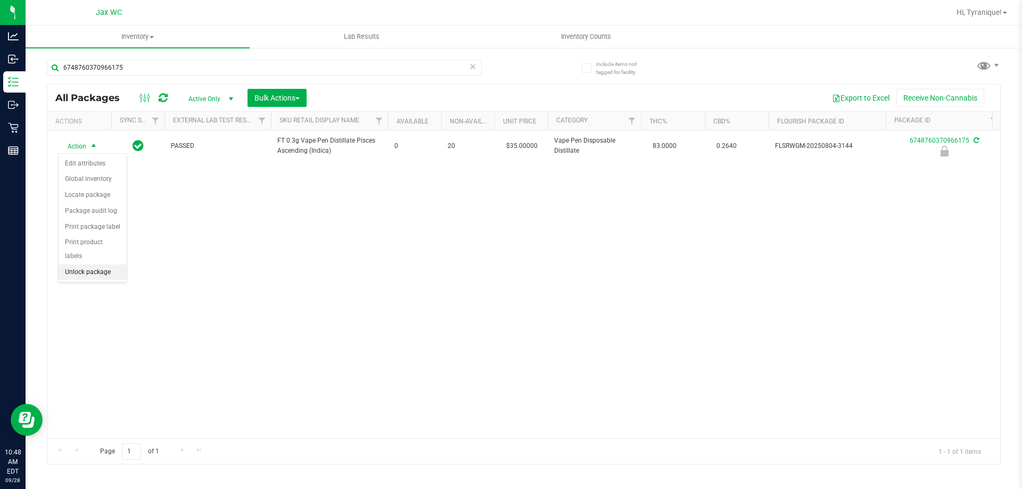
click at [117, 265] on li "Unlock package" at bounding box center [93, 273] width 68 height 16
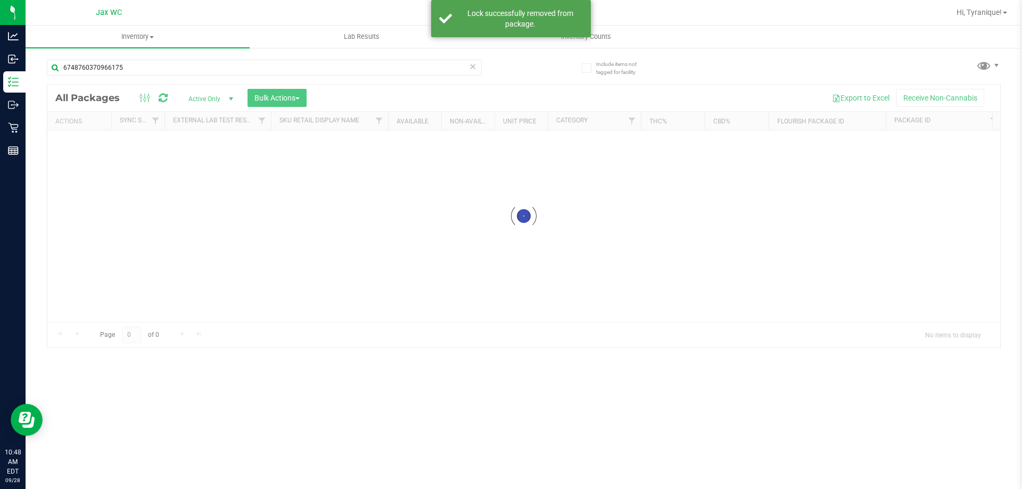
click at [92, 149] on div at bounding box center [523, 216] width 953 height 263
click at [84, 144] on div at bounding box center [523, 216] width 953 height 263
click at [78, 146] on div at bounding box center [523, 275] width 953 height 380
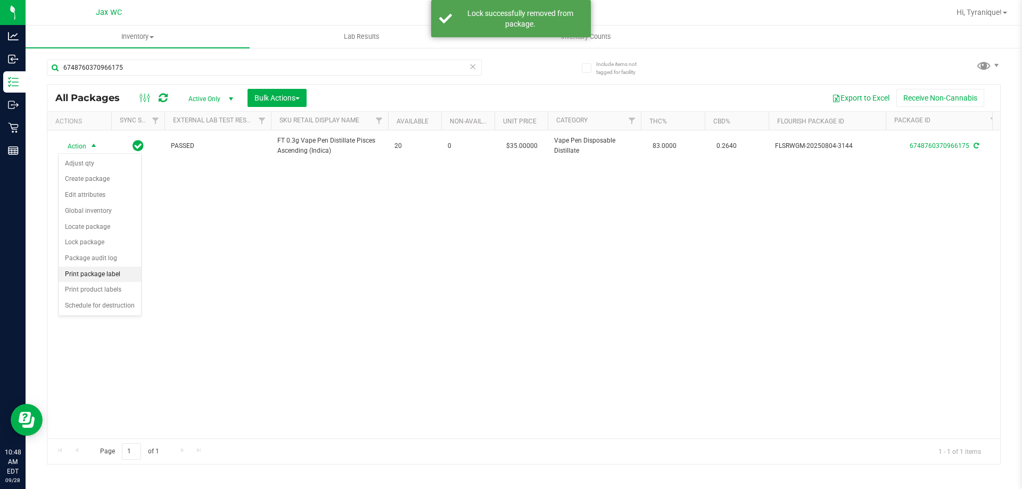
click at [116, 274] on li "Print package label" at bounding box center [100, 275] width 83 height 16
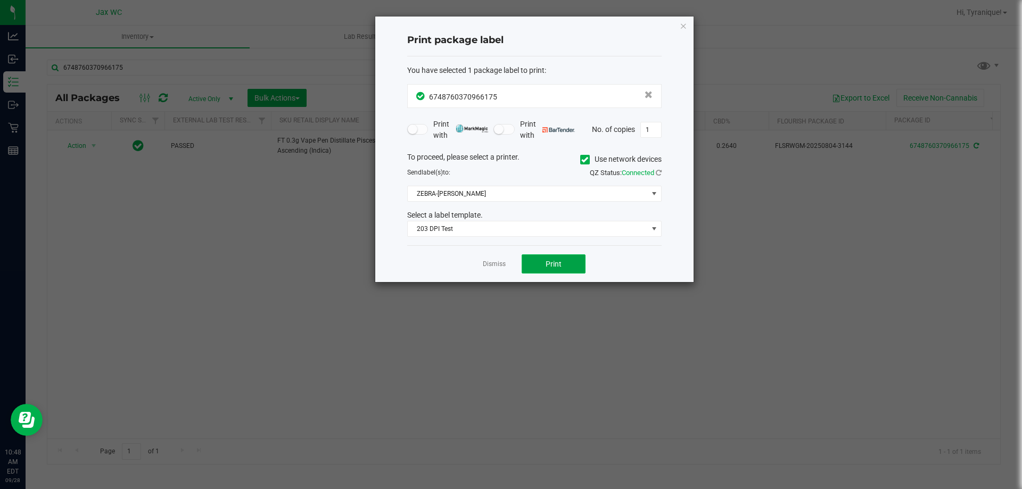
click at [544, 257] on button "Print" at bounding box center [554, 264] width 64 height 19
click at [497, 267] on link "Dismiss" at bounding box center [494, 264] width 23 height 9
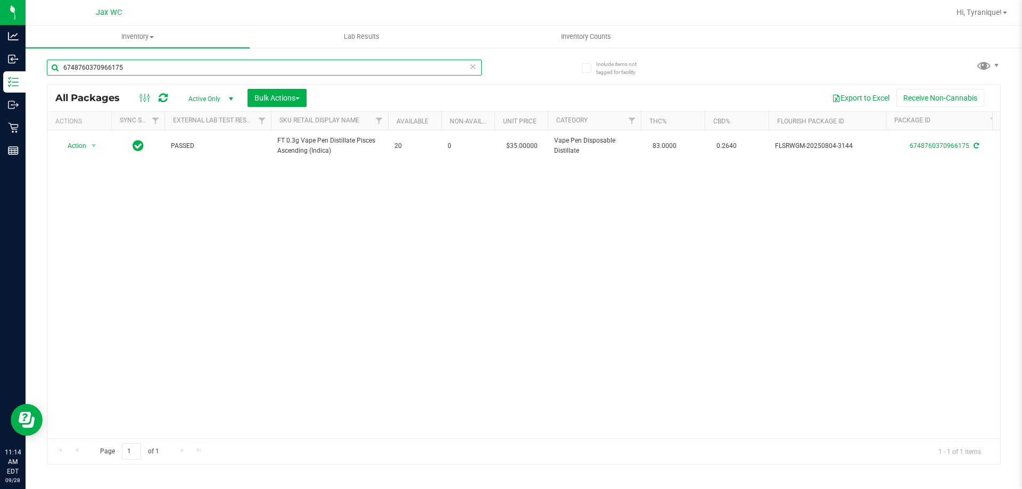
click at [386, 72] on input "6748760370966175" at bounding box center [264, 68] width 435 height 16
type input "3072169749984324"
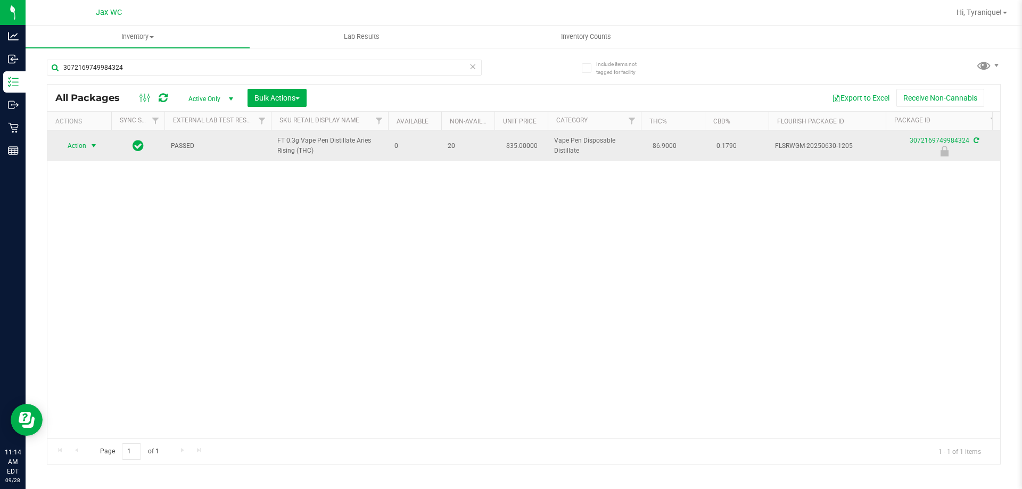
click at [99, 144] on span "select" at bounding box center [93, 145] width 13 height 15
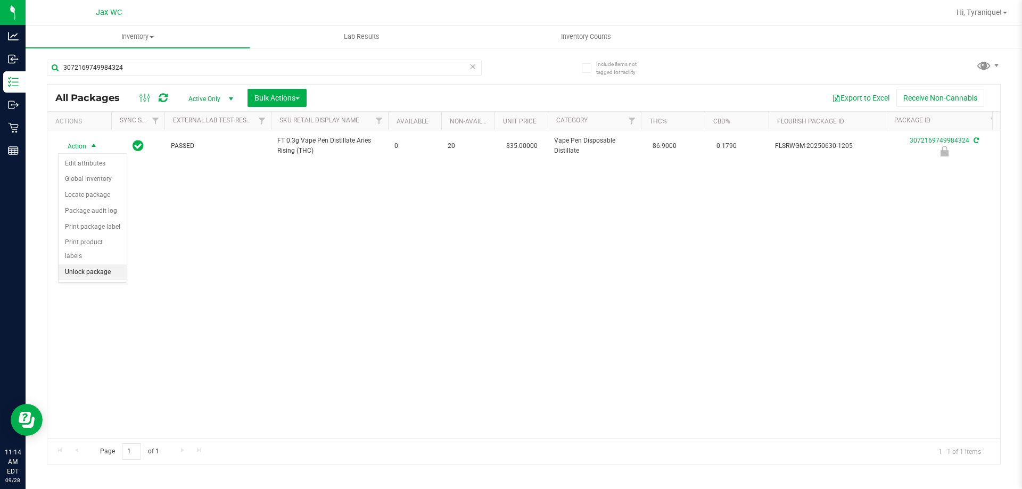
click at [103, 265] on li "Unlock package" at bounding box center [93, 273] width 68 height 16
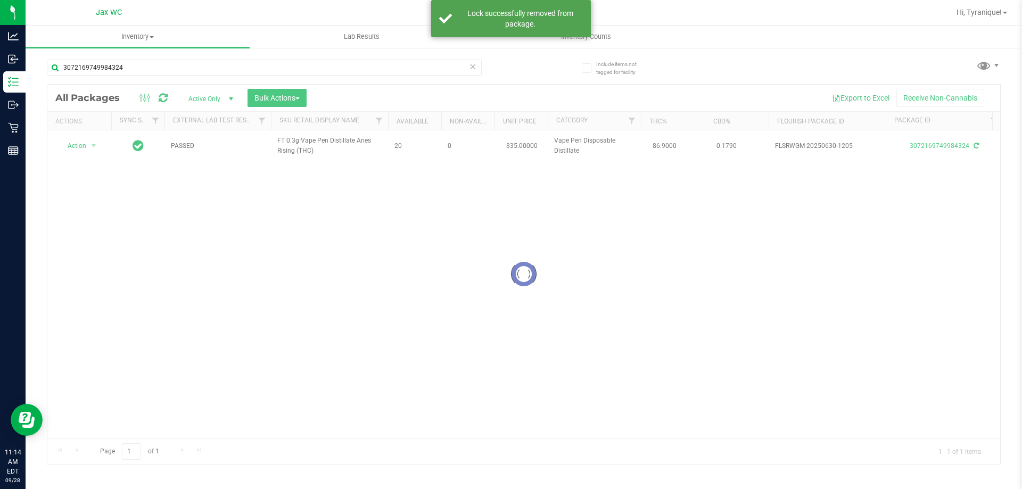
click at [91, 144] on div at bounding box center [523, 275] width 953 height 380
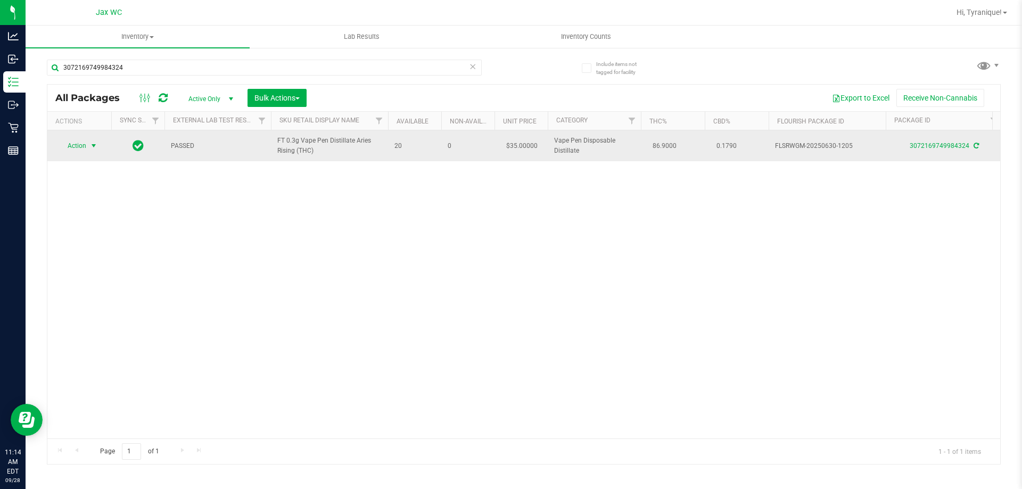
click at [83, 149] on span "Action" at bounding box center [72, 145] width 29 height 15
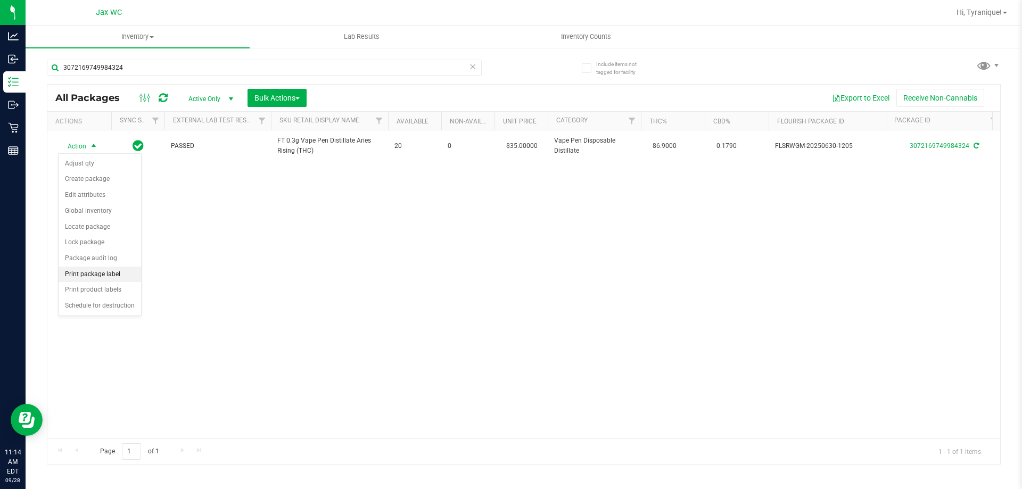
click at [109, 274] on li "Print package label" at bounding box center [100, 275] width 83 height 16
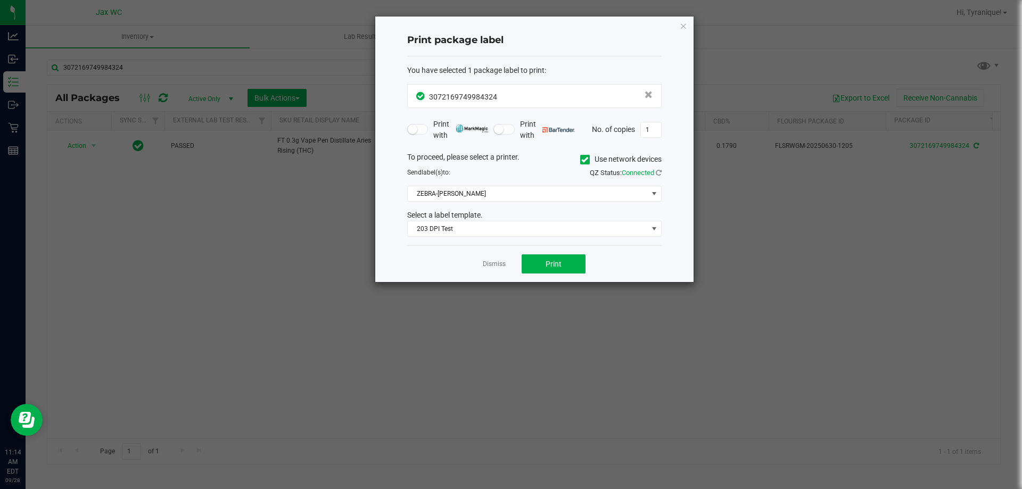
click at [519, 257] on div "Dismiss Print" at bounding box center [534, 264] width 255 height 37
click at [527, 260] on button "Print" at bounding box center [554, 264] width 64 height 19
click at [503, 266] on link "Dismiss" at bounding box center [494, 264] width 23 height 9
